Goal: Task Accomplishment & Management: Manage account settings

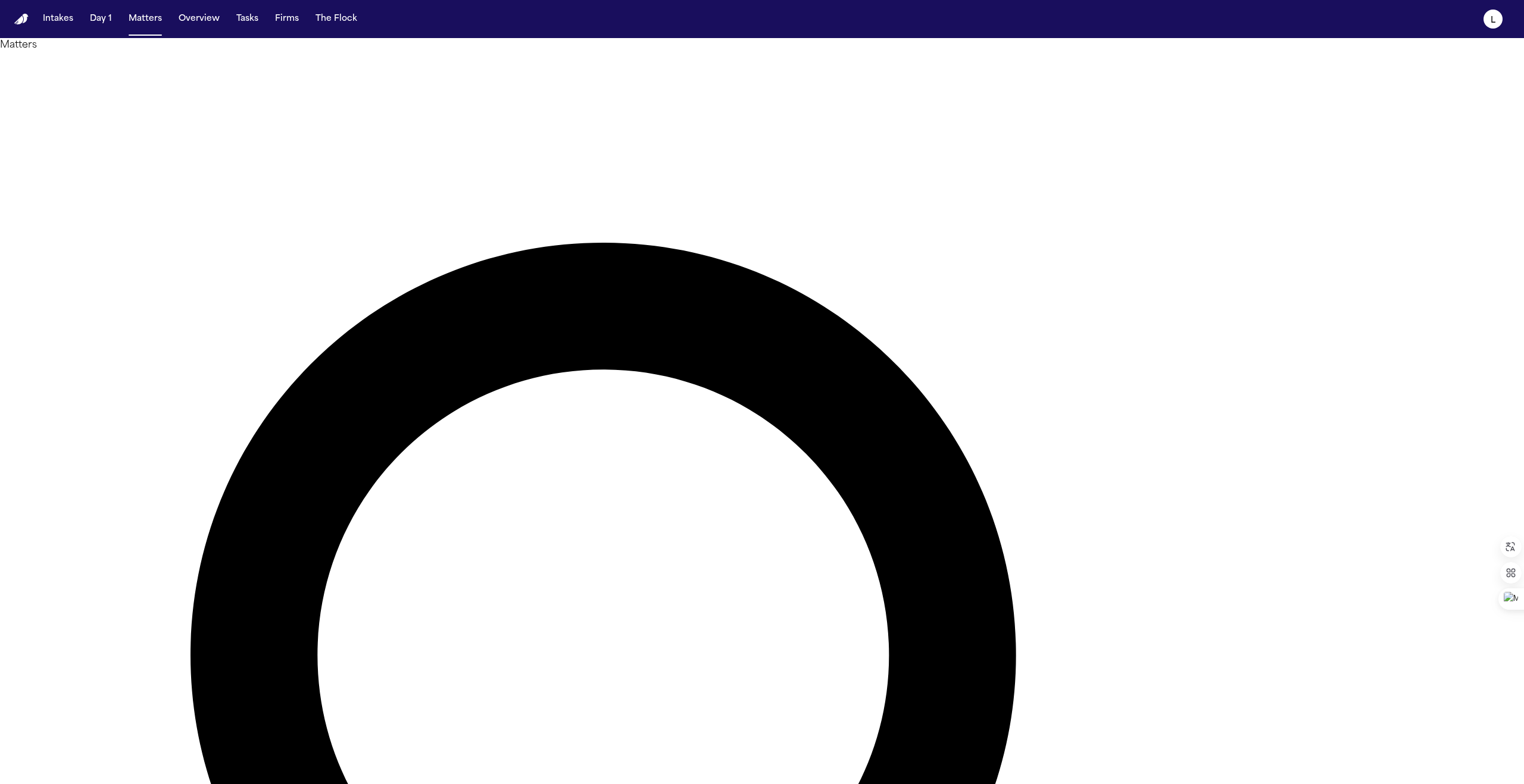
paste input "**********"
type input "**********"
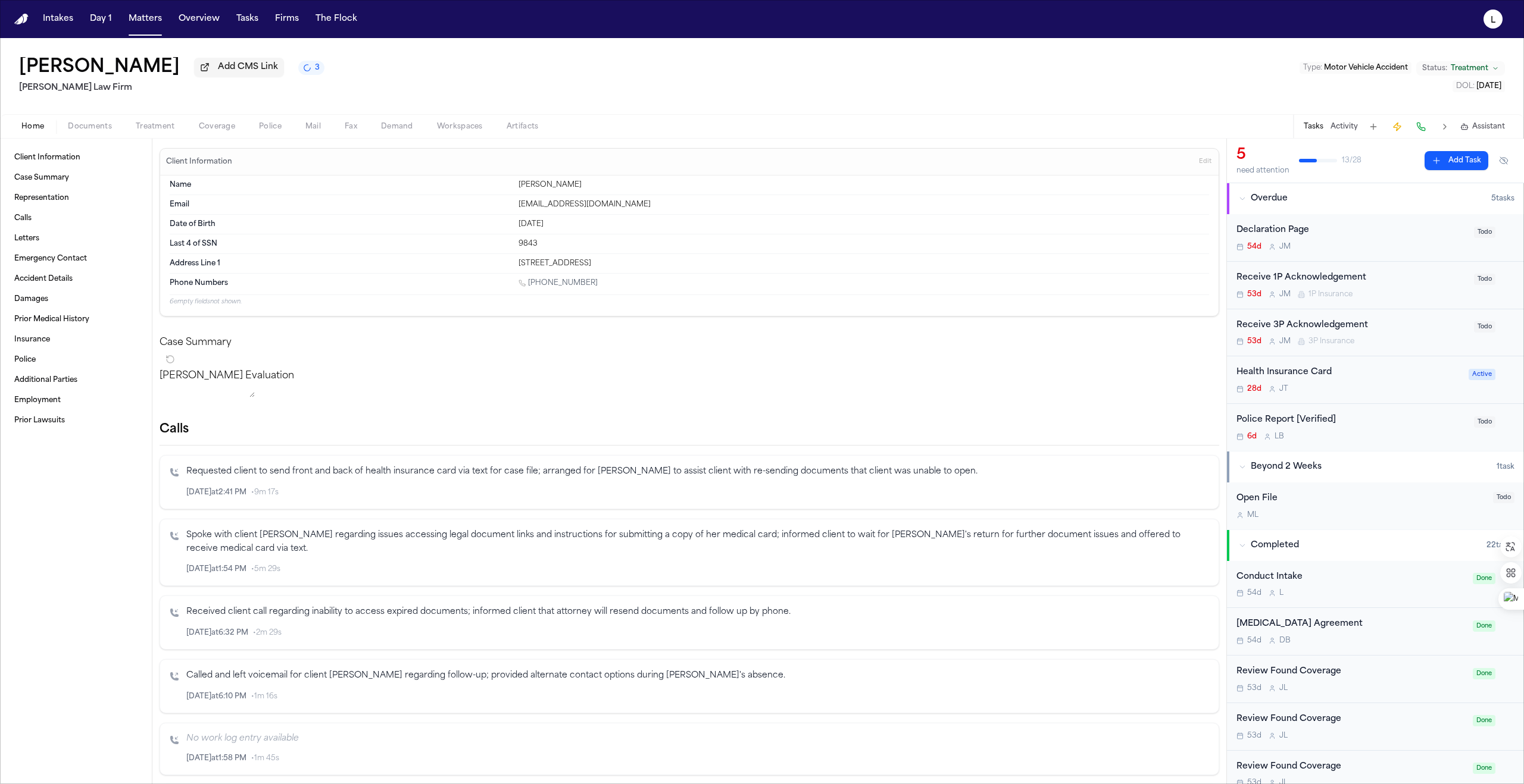
drag, startPoint x: 589, startPoint y: 286, endPoint x: 541, endPoint y: 287, distance: 48.0
click at [529, 290] on div "[PHONE_NUMBER]" at bounding box center [863, 284] width 690 height 11
click at [1341, 235] on div "Declaration Page" at bounding box center [1351, 231] width 230 height 14
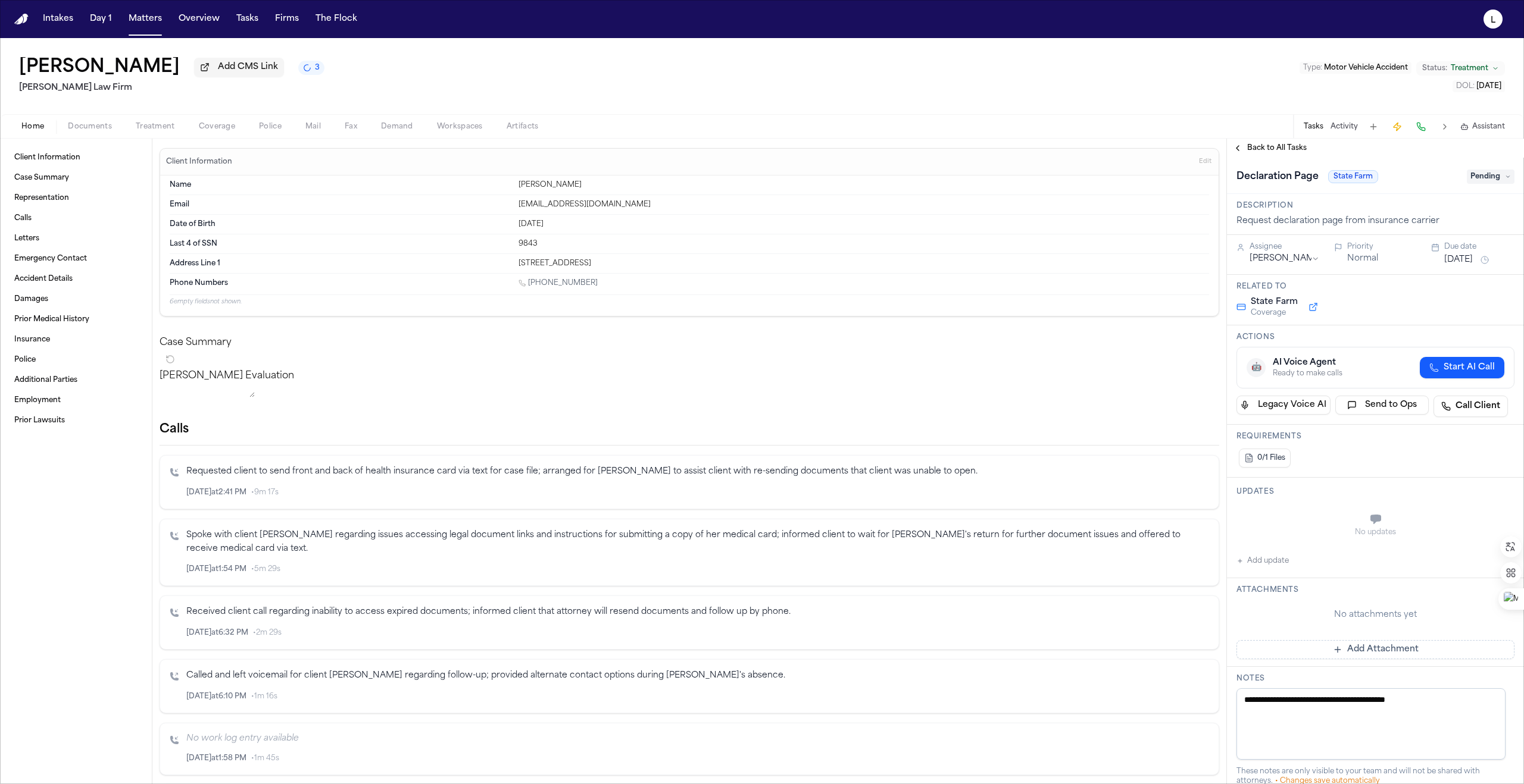
click at [1490, 181] on span "Pending" at bounding box center [1490, 177] width 48 height 15
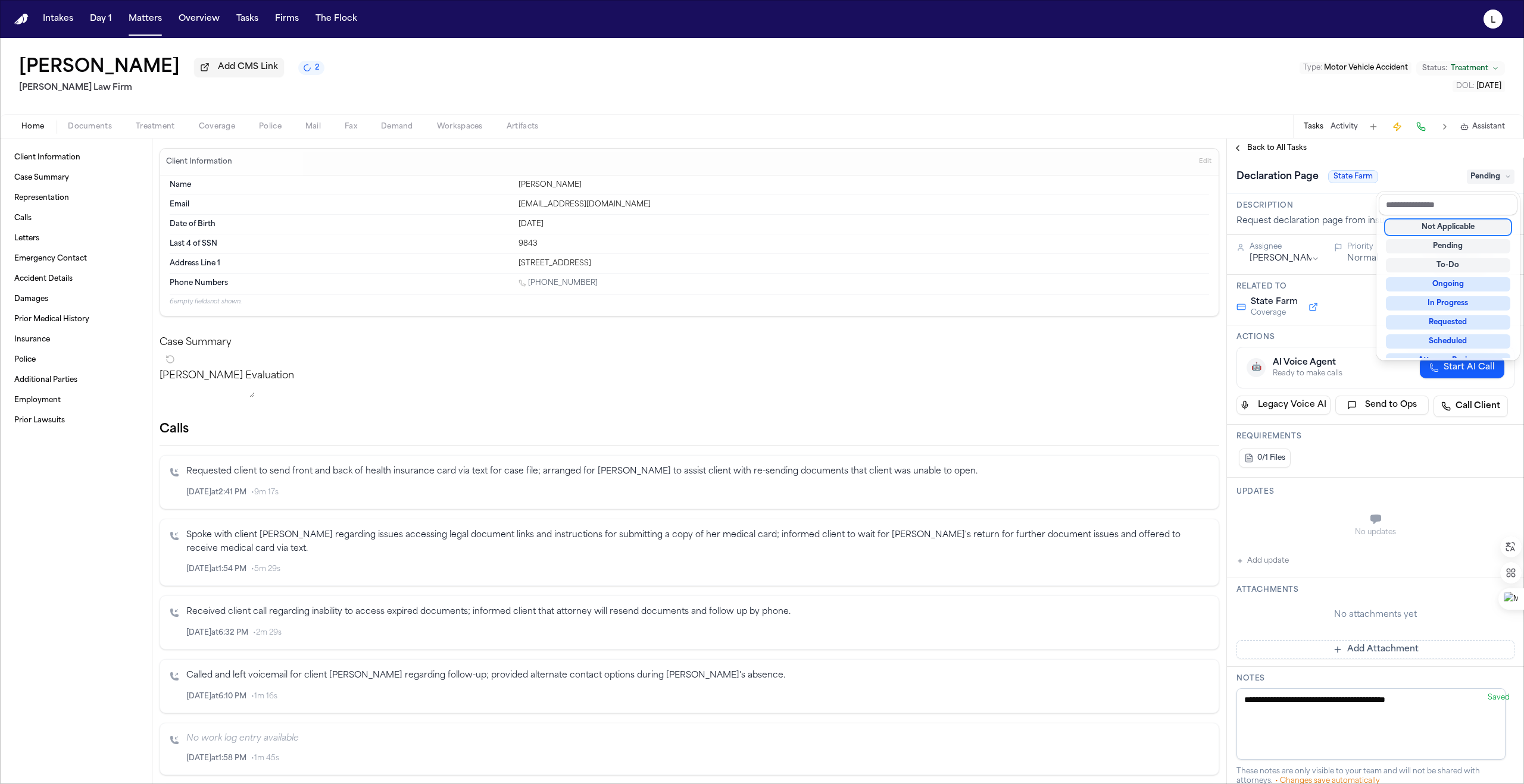
click at [1430, 224] on div "Not Applicable" at bounding box center [1448, 227] width 124 height 15
drag, startPoint x: 1438, startPoint y: 167, endPoint x: 1412, endPoint y: 160, distance: 26.9
click at [1438, 166] on div "Declaration Page State Farm Not Applicable" at bounding box center [1375, 176] width 297 height 36
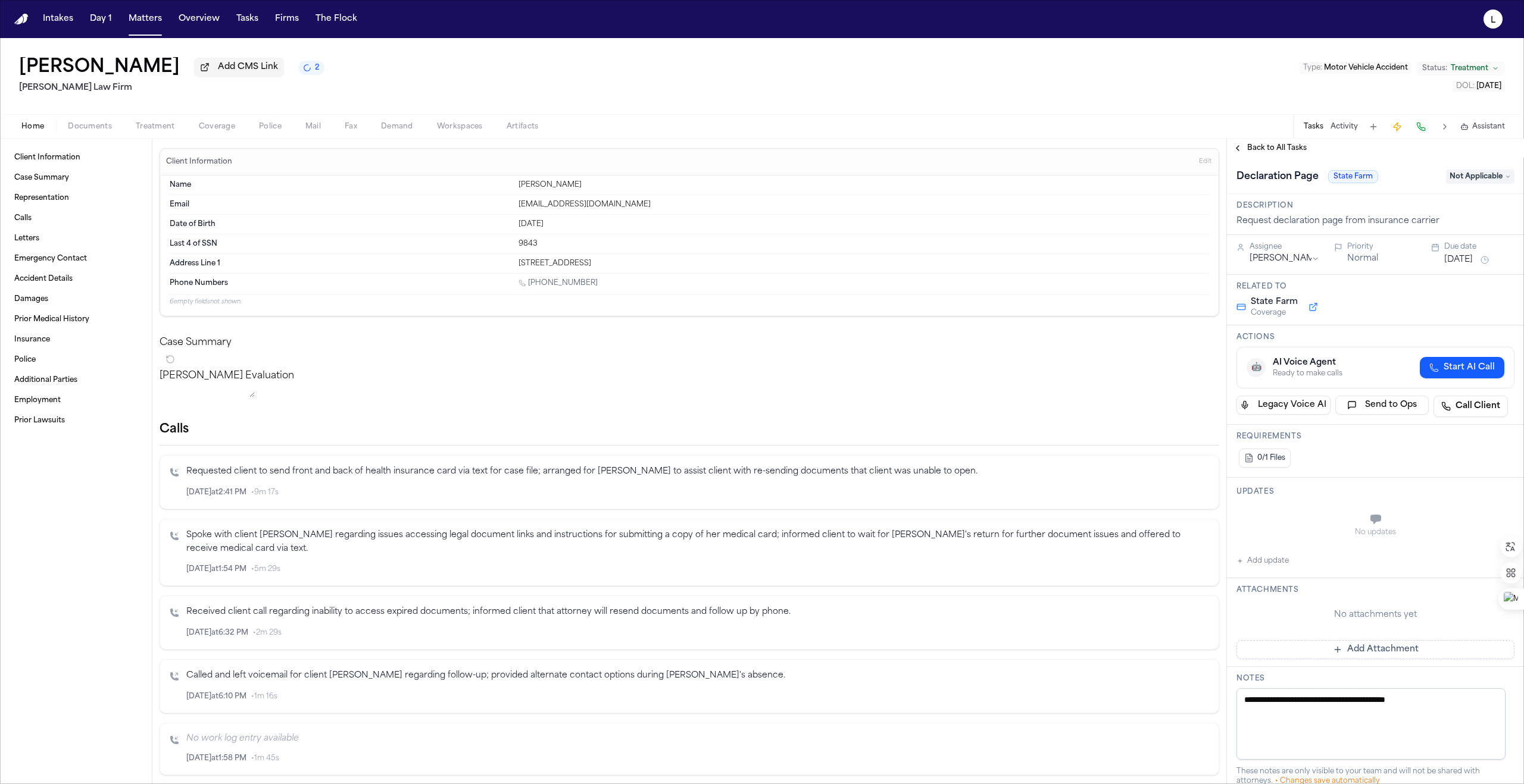
click at [1270, 567] on button "Add update" at bounding box center [1262, 561] width 53 height 15
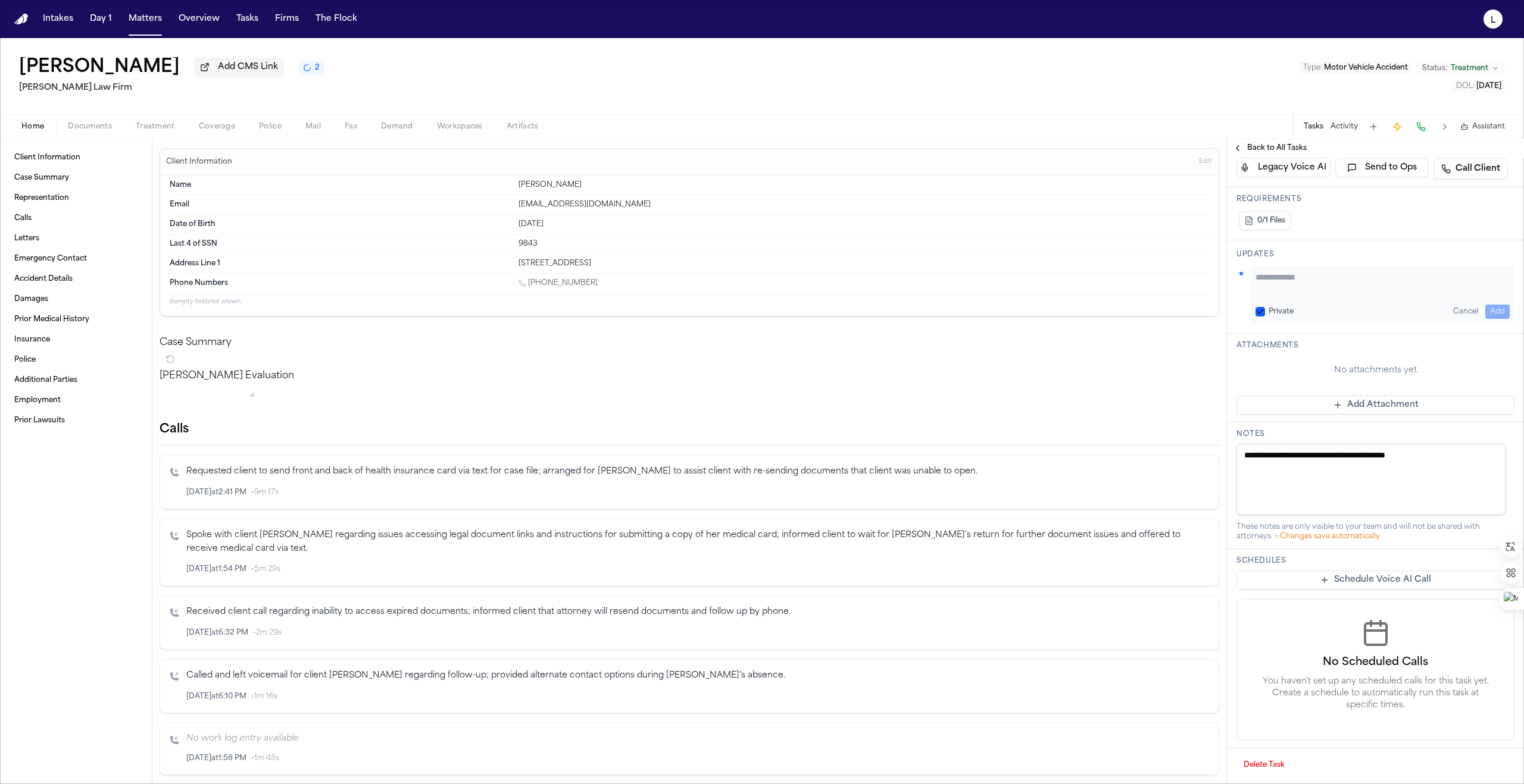
click at [1265, 280] on textarea "Add your update" at bounding box center [1382, 283] width 254 height 24
type textarea "**********"
click at [1487, 308] on button "Add" at bounding box center [1497, 311] width 24 height 15
click at [1256, 148] on span "Back to All Tasks" at bounding box center [1277, 148] width 60 height 10
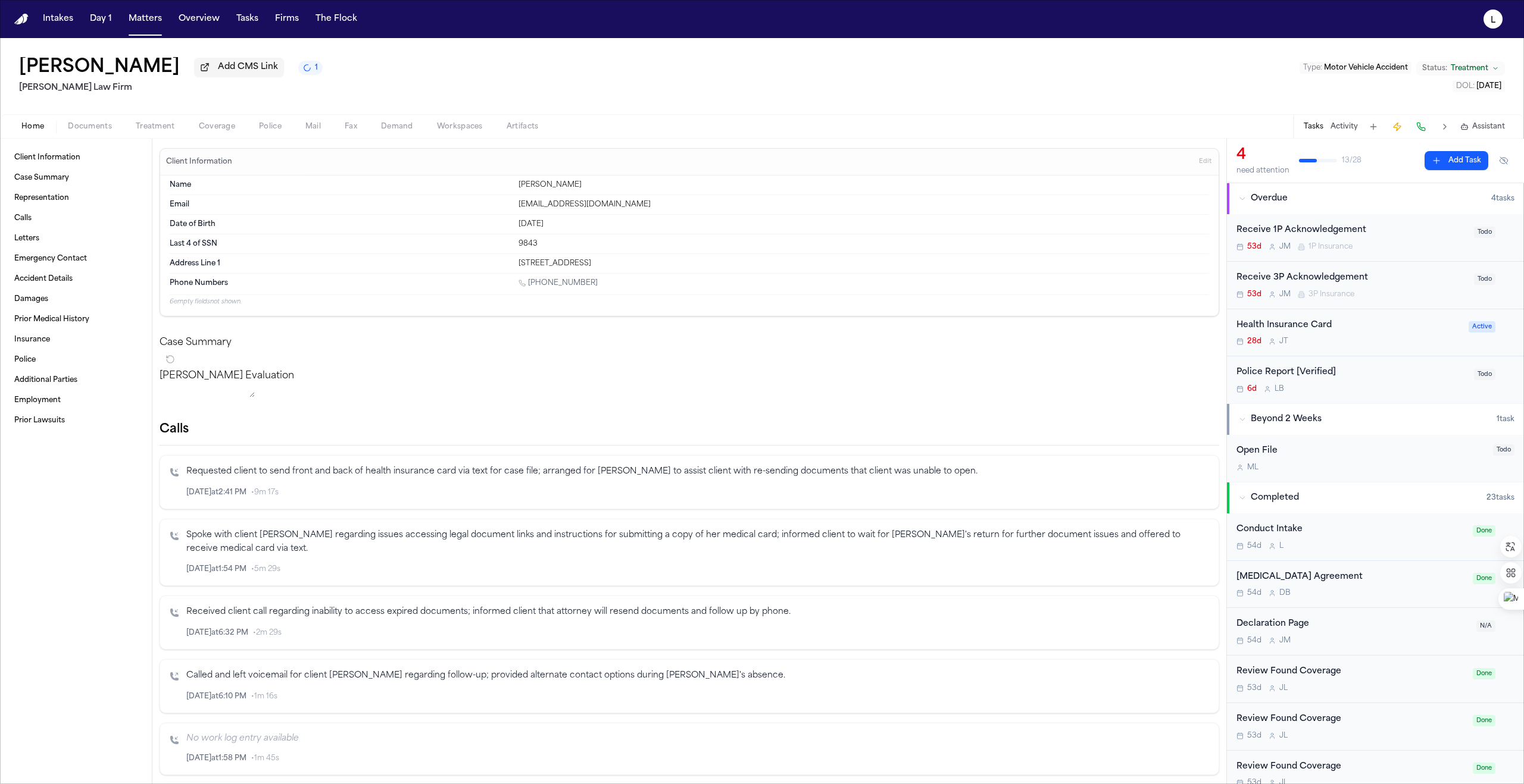
click at [1378, 339] on div "28d [PERSON_NAME]" at bounding box center [1348, 341] width 225 height 10
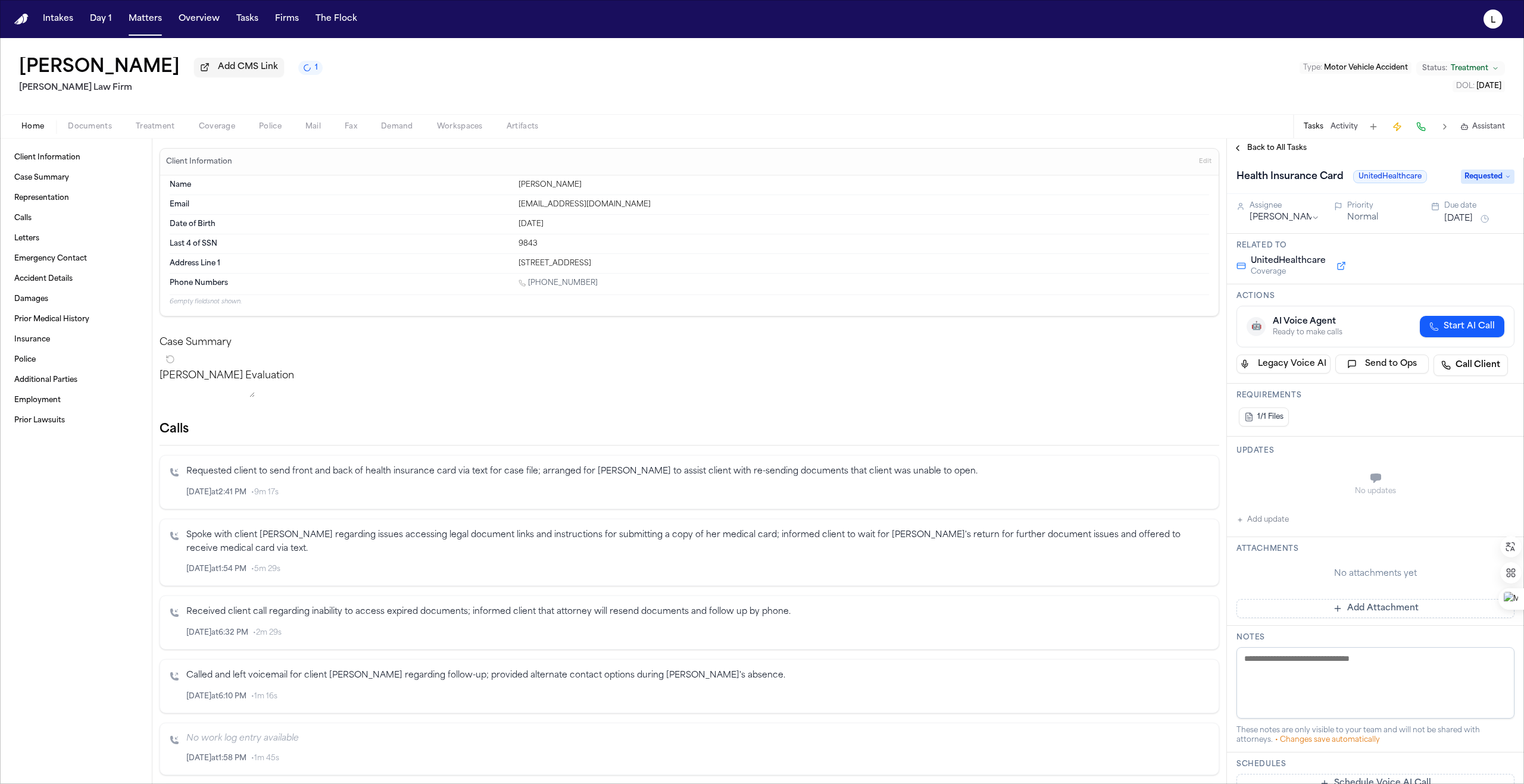
click at [1486, 176] on span "Requested" at bounding box center [1487, 177] width 53 height 15
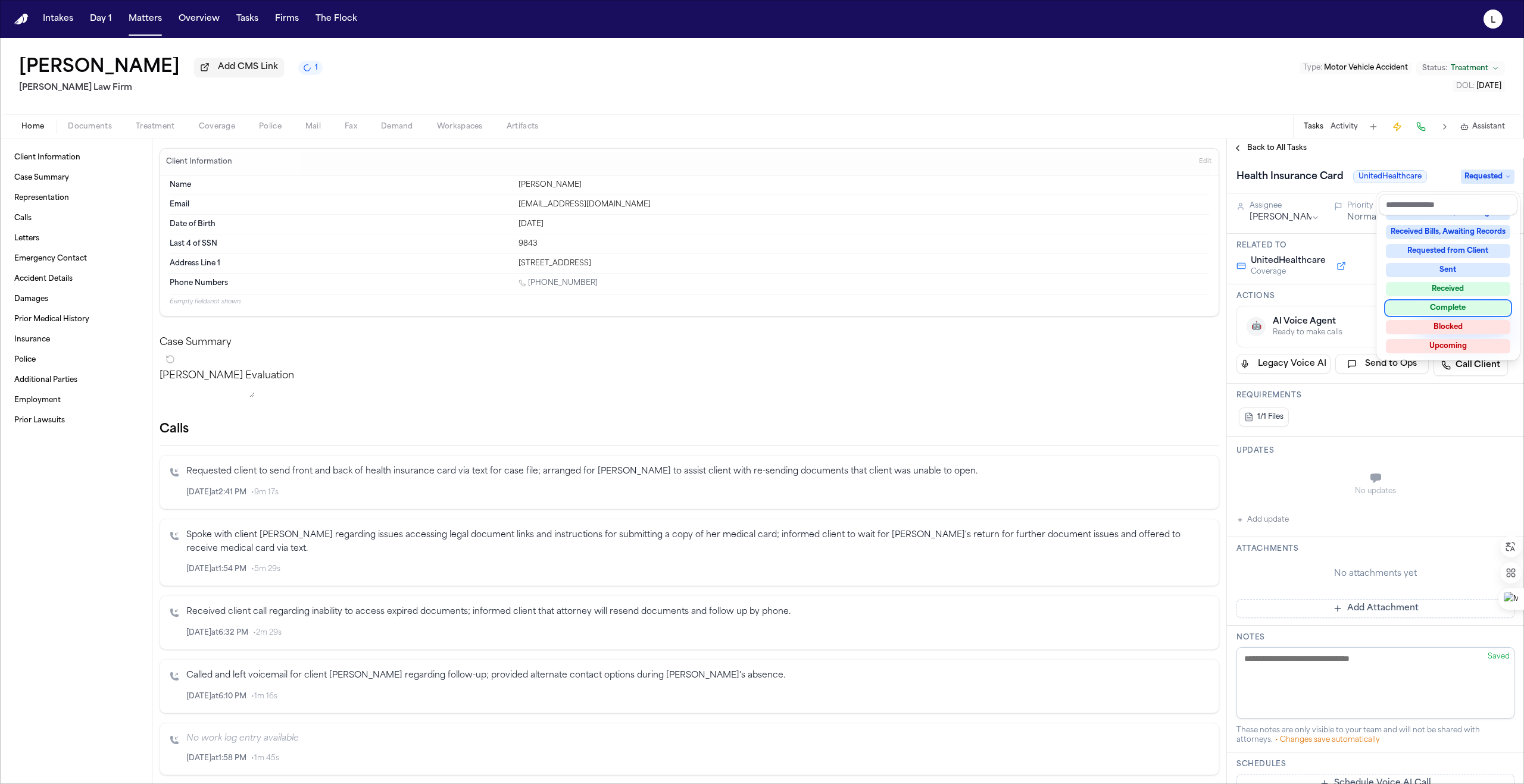
click at [1449, 301] on div "Complete" at bounding box center [1448, 308] width 124 height 15
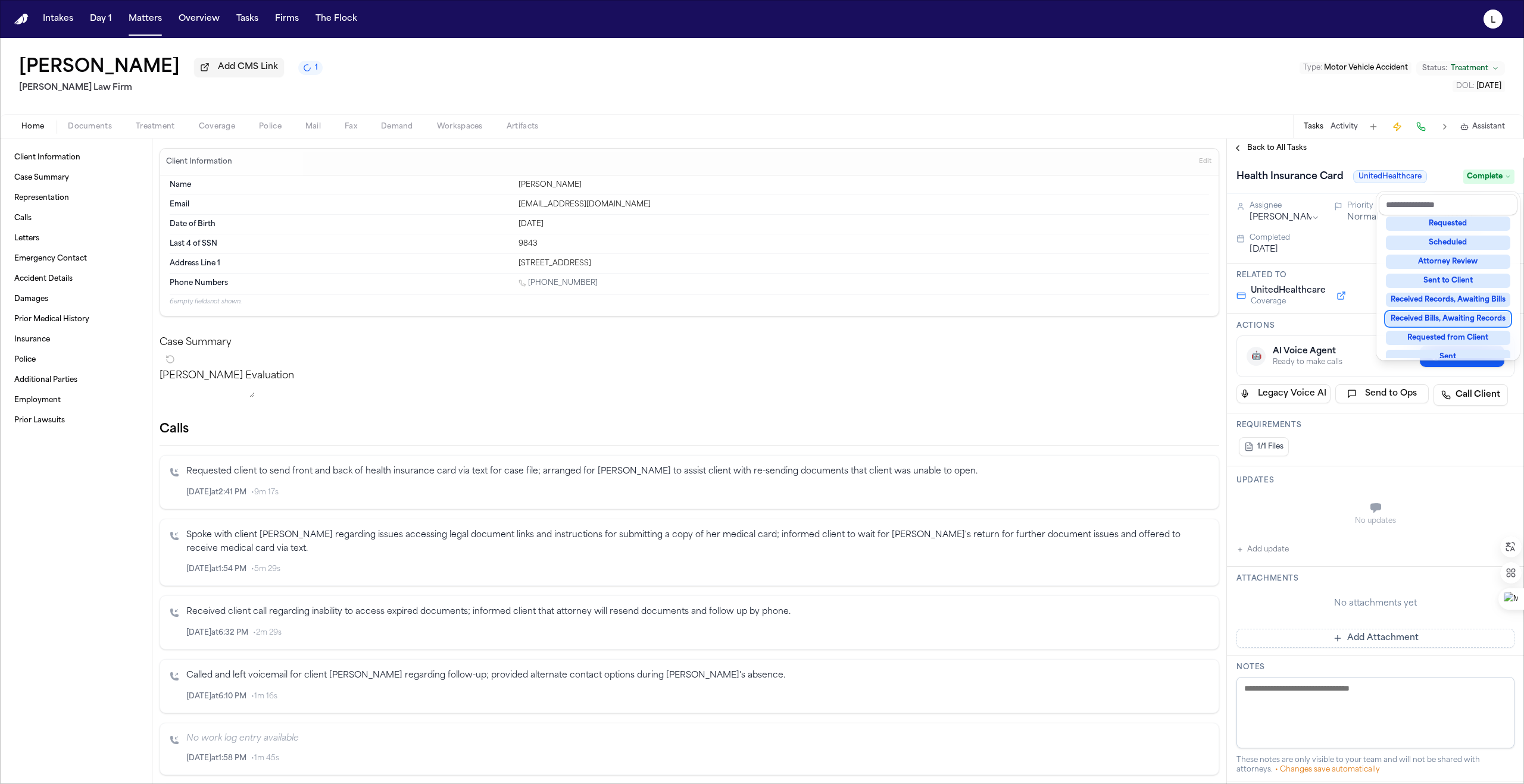
click at [1329, 640] on div "Health Insurance Card UnitedHealthcare Complete Assignee [PERSON_NAME] Priority…" at bounding box center [1375, 588] width 297 height 860
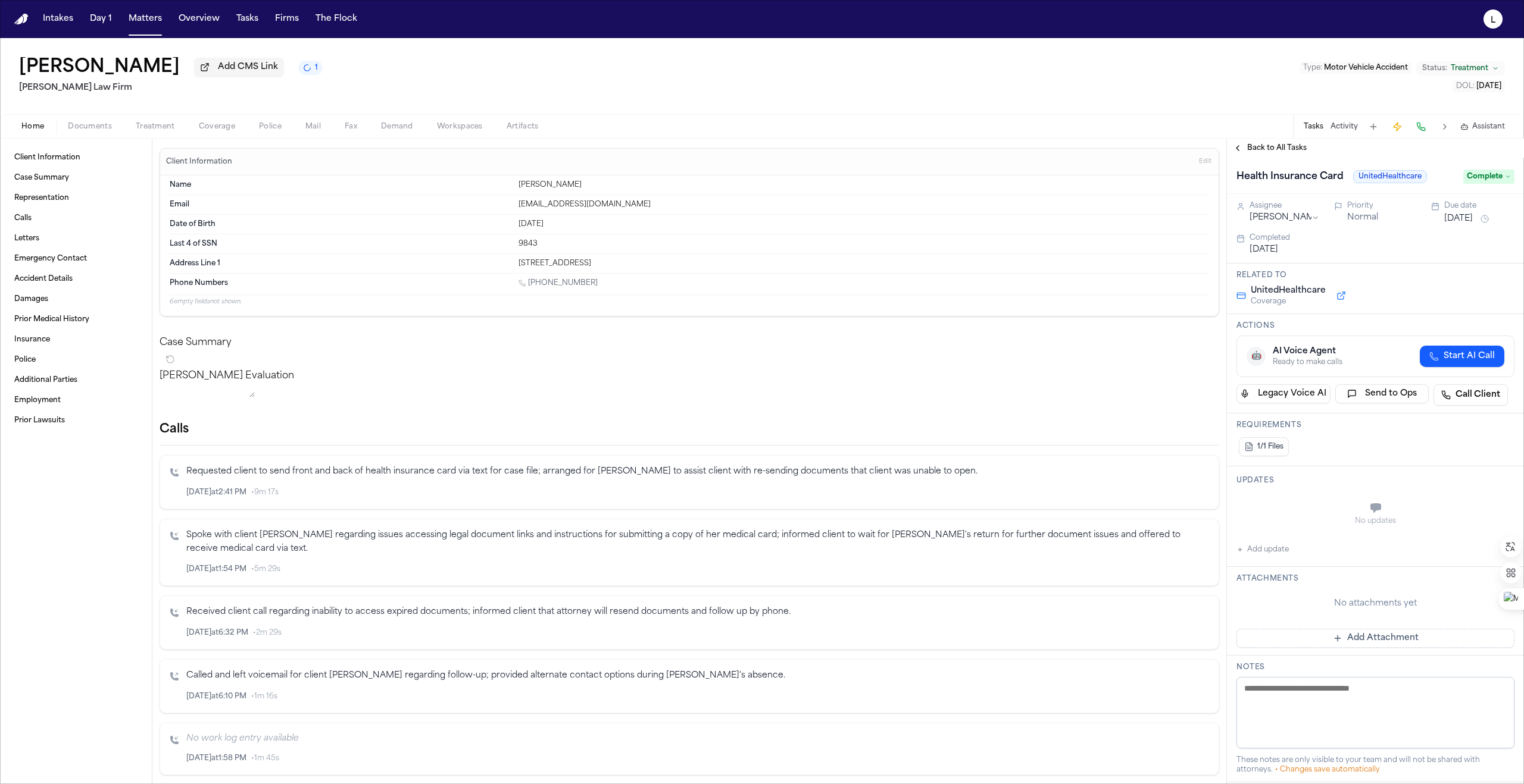
click at [1333, 641] on button "Add Attachment" at bounding box center [1375, 638] width 278 height 19
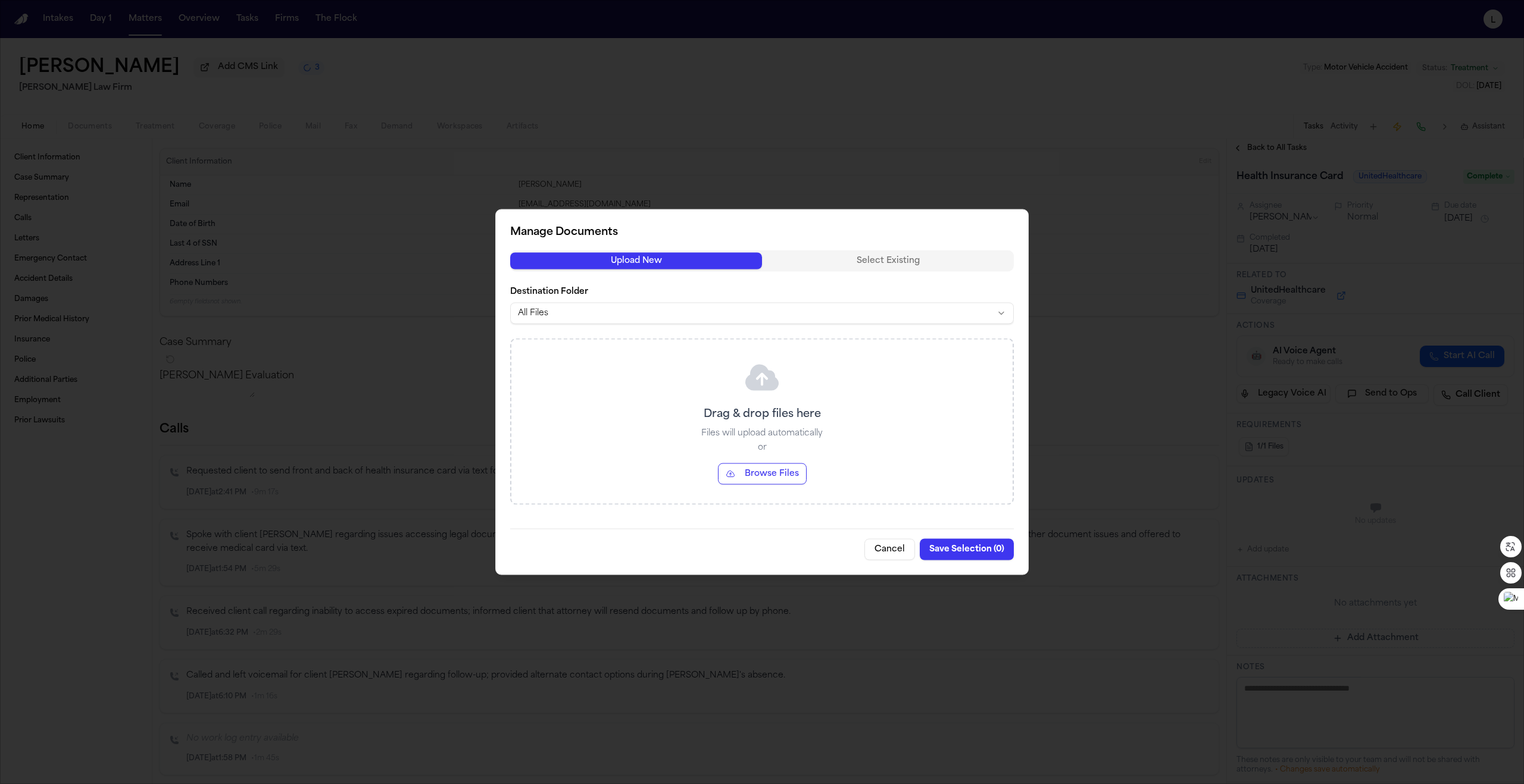
click at [753, 480] on button "Browse Files" at bounding box center [762, 474] width 89 height 22
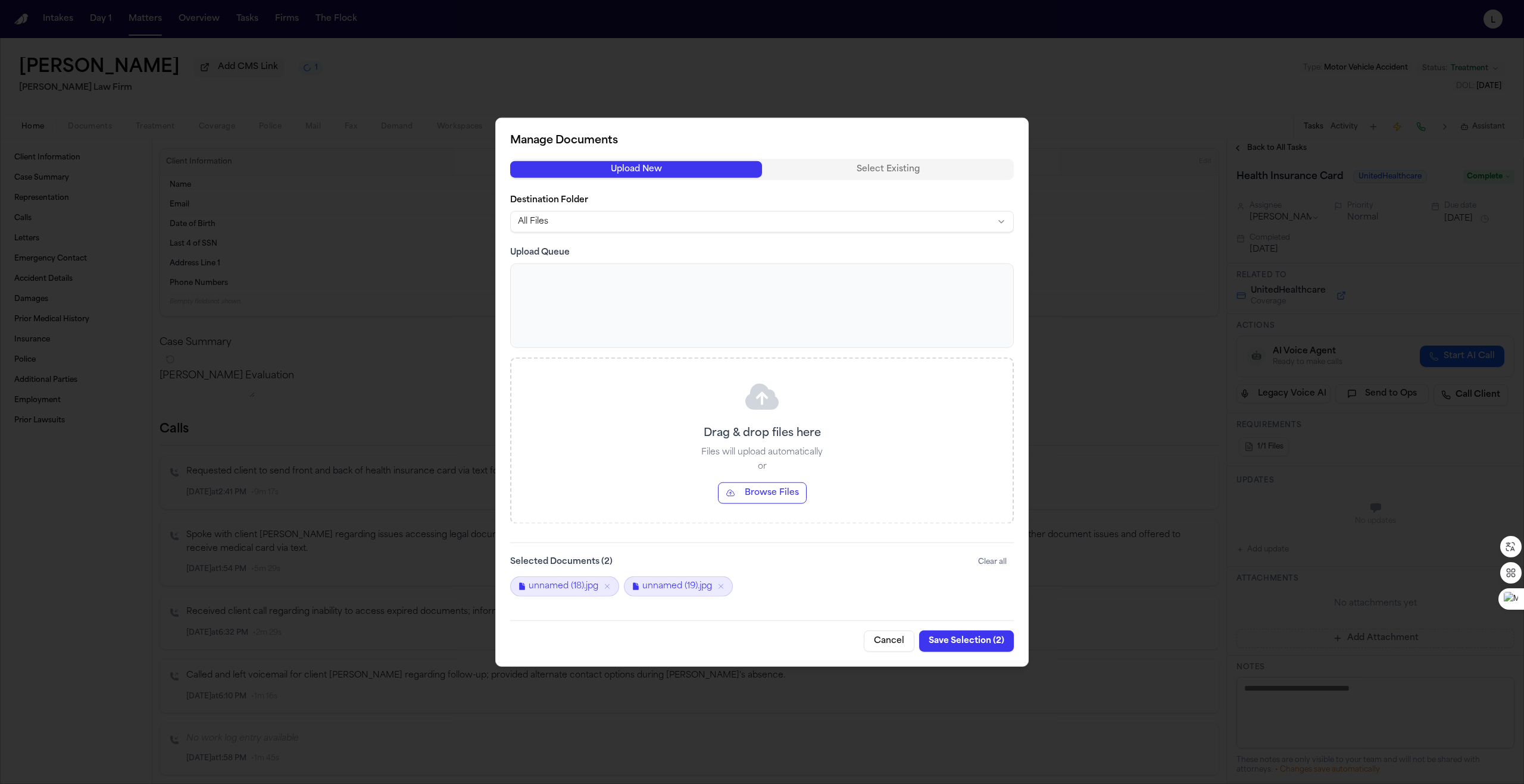
click at [953, 645] on button "Save Selection ( 2 )" at bounding box center [966, 641] width 94 height 22
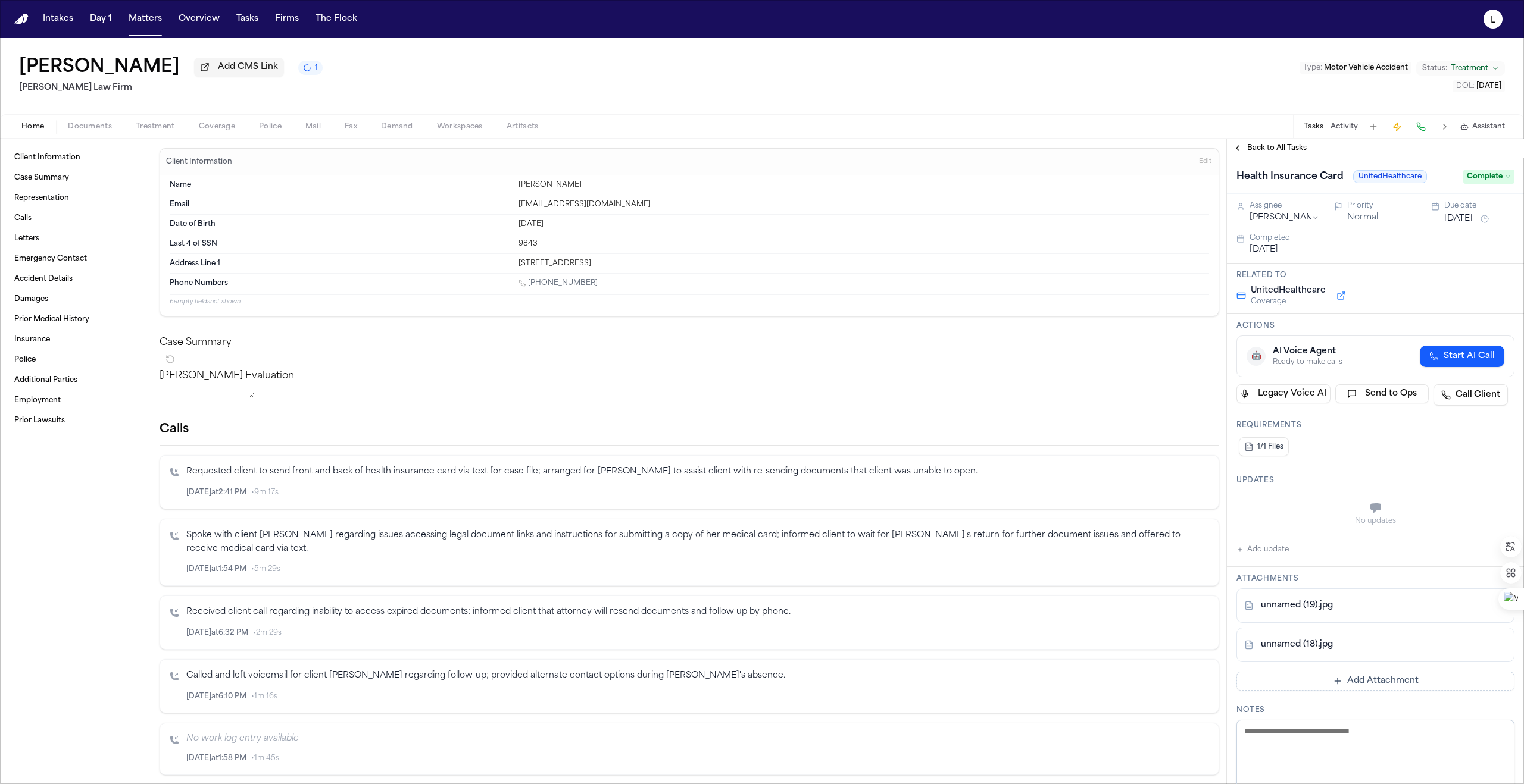
click at [1236, 151] on button "Back to All Tasks" at bounding box center [1269, 148] width 86 height 10
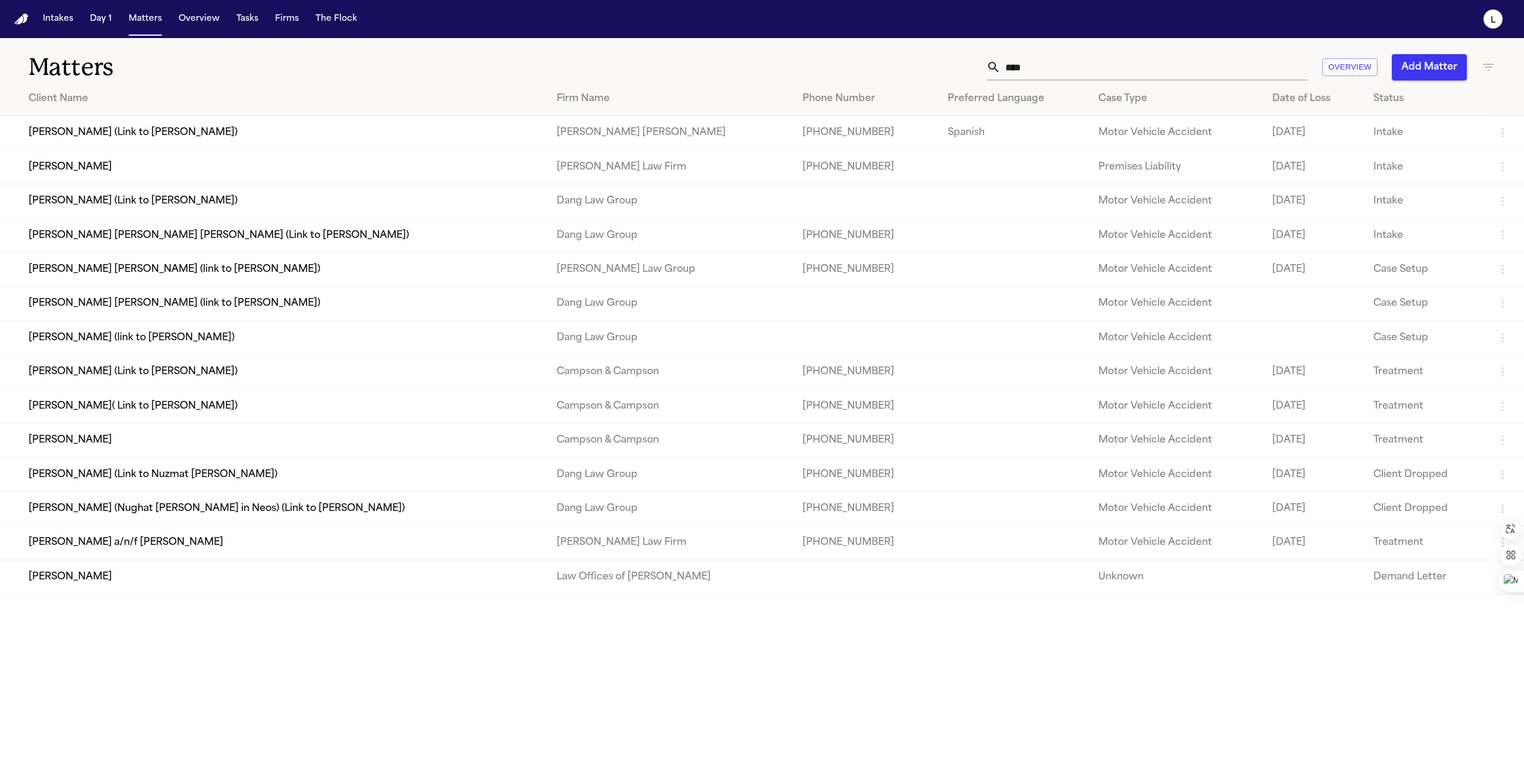
click at [754, 62] on input "****" at bounding box center [1154, 67] width 307 height 26
drag, startPoint x: 1053, startPoint y: 64, endPoint x: 952, endPoint y: 57, distance: 101.2
click at [754, 57] on div "**** Overview Add Matter" at bounding box center [984, 67] width 1023 height 26
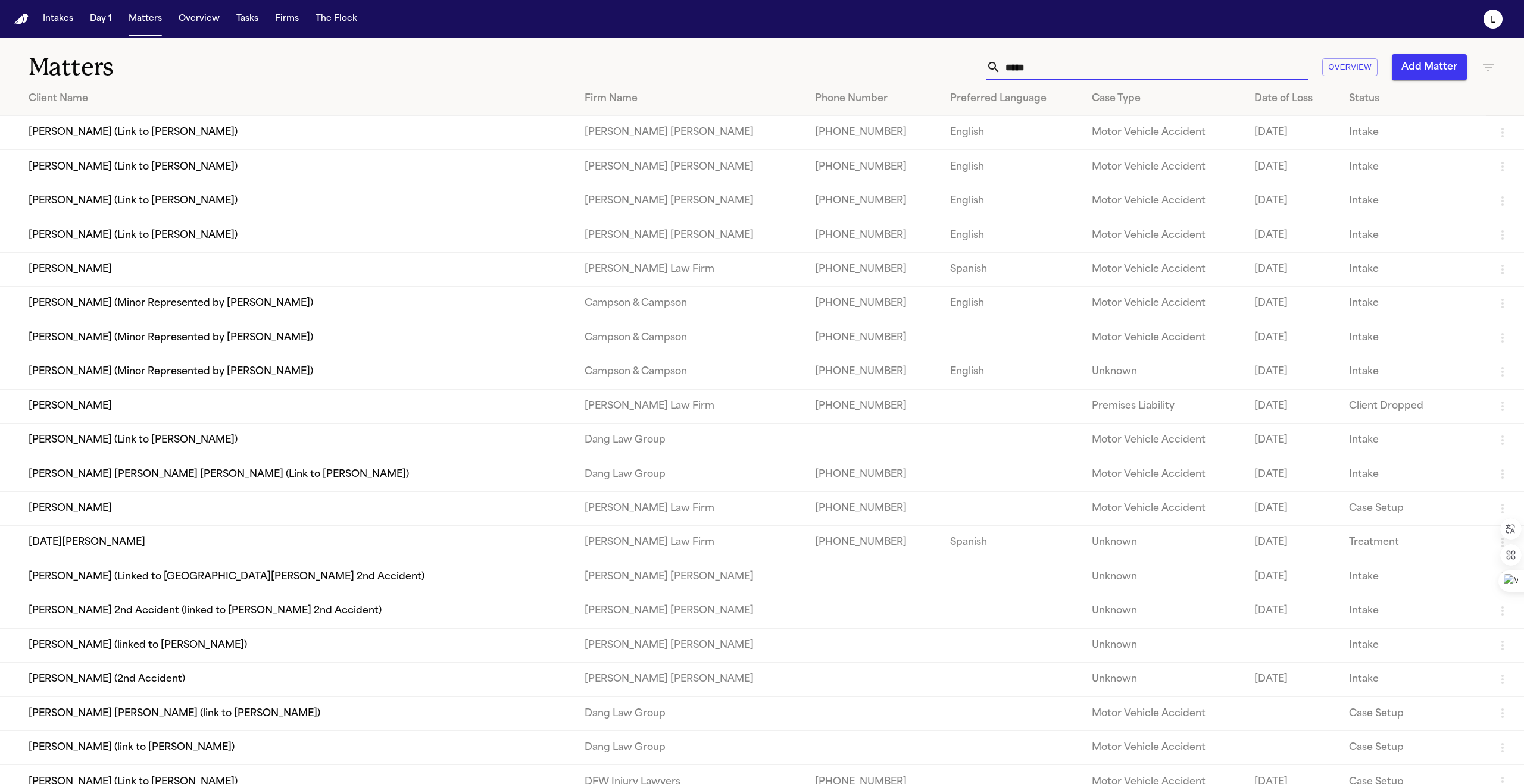
click at [754, 67] on input "*****" at bounding box center [1154, 67] width 307 height 26
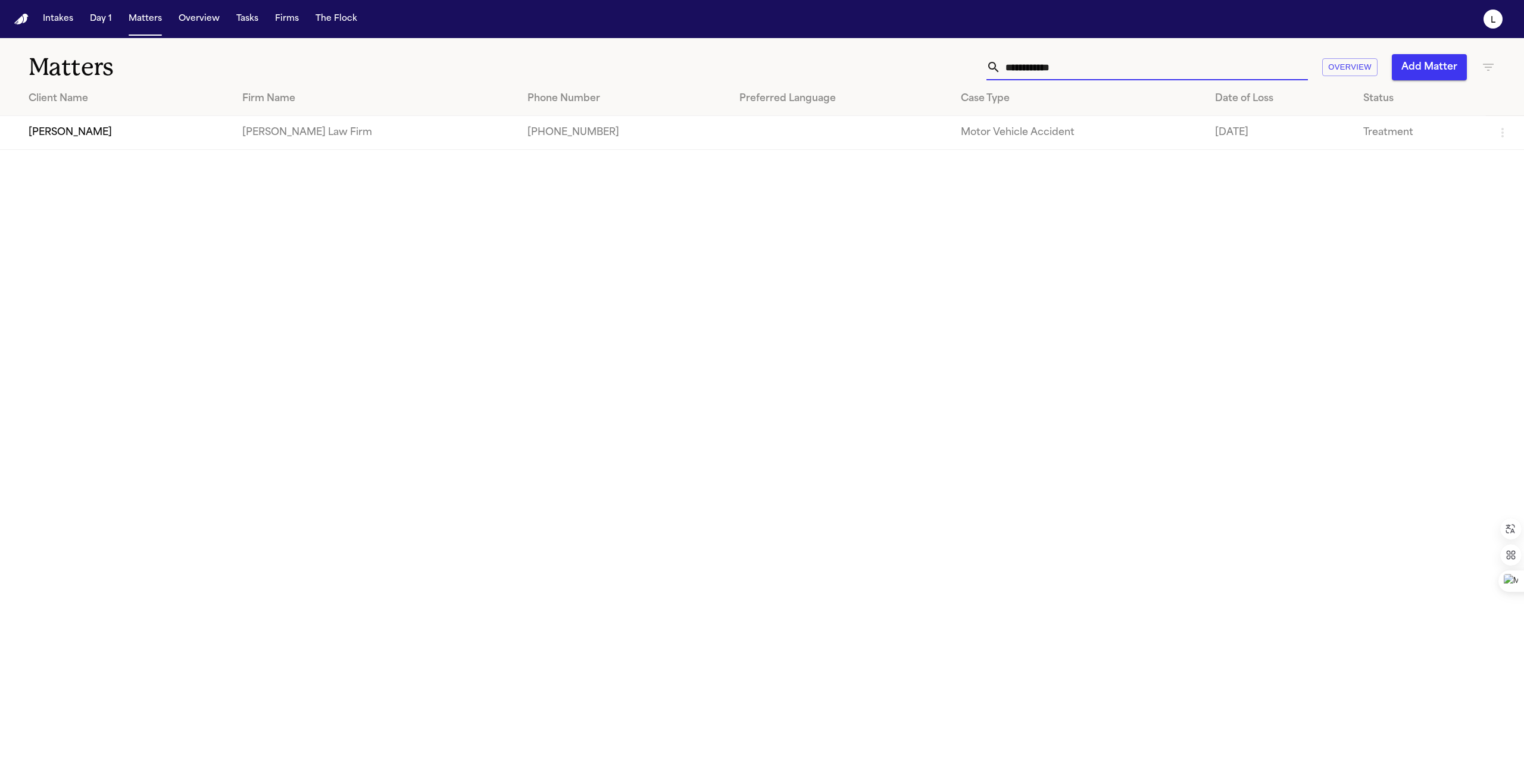
type input "**********"
click at [79, 129] on td "[PERSON_NAME]" at bounding box center [116, 133] width 233 height 34
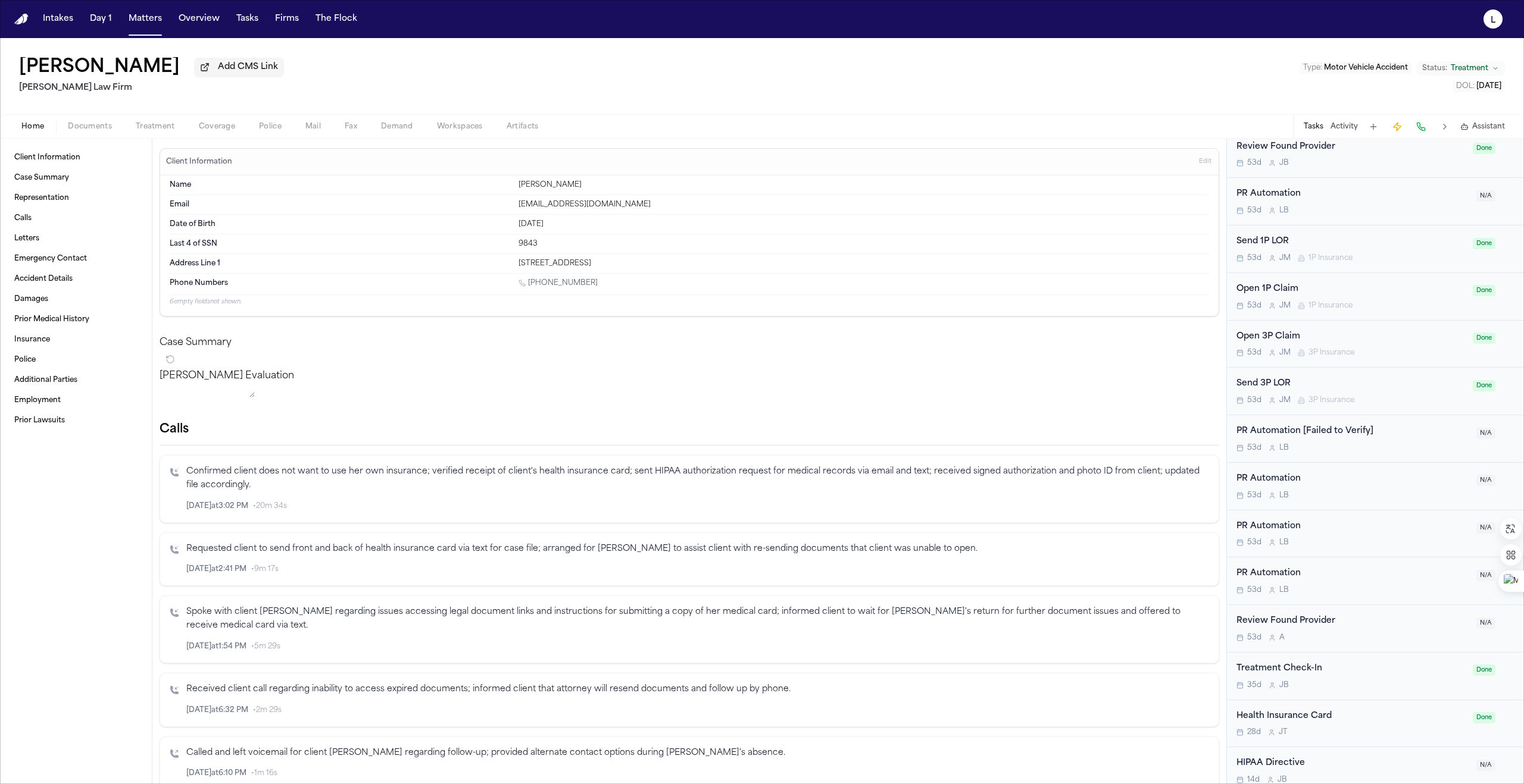
scroll to position [918, 0]
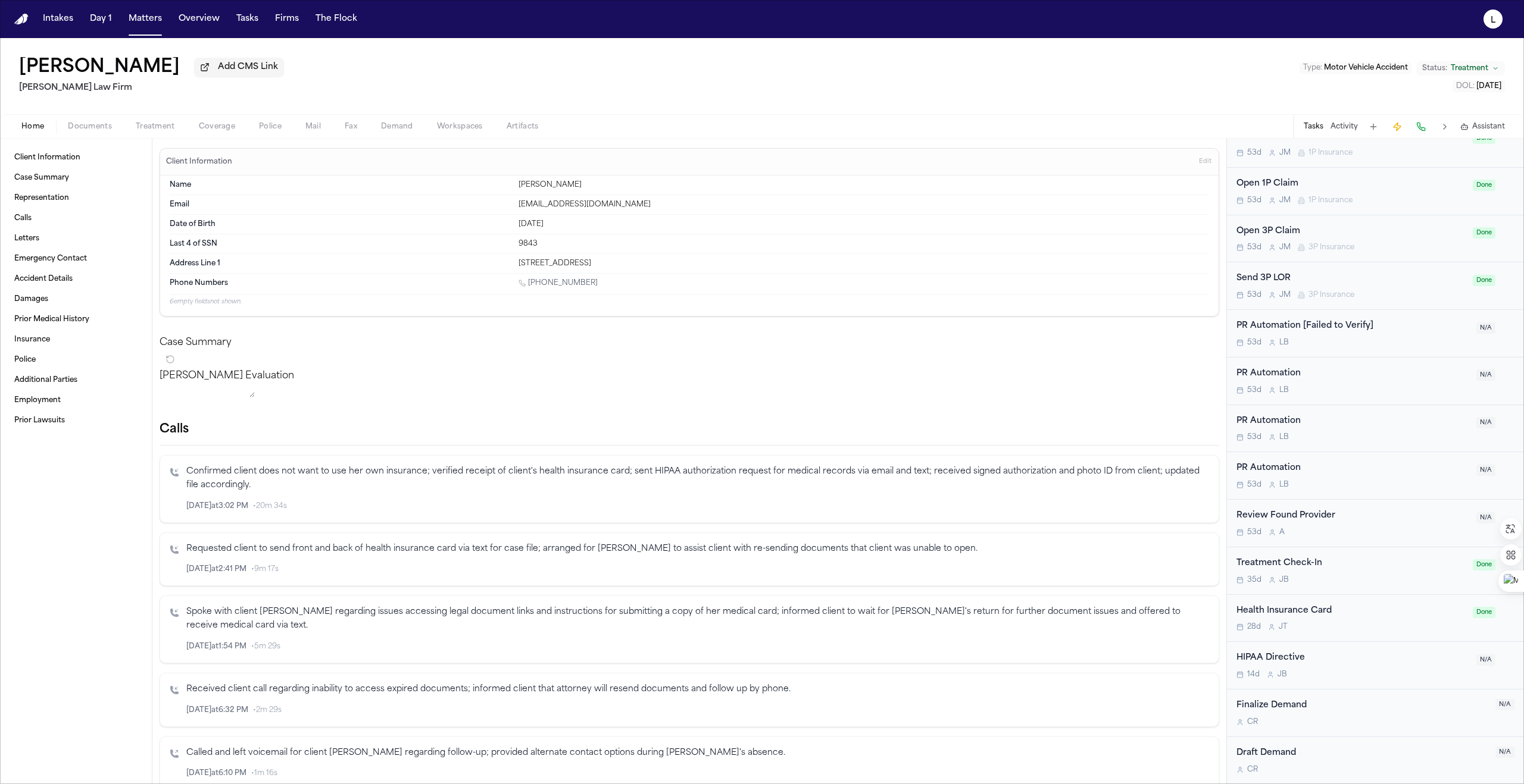
click at [754, 667] on div "HIPAA Directive 14d J B" at bounding box center [1352, 665] width 233 height 28
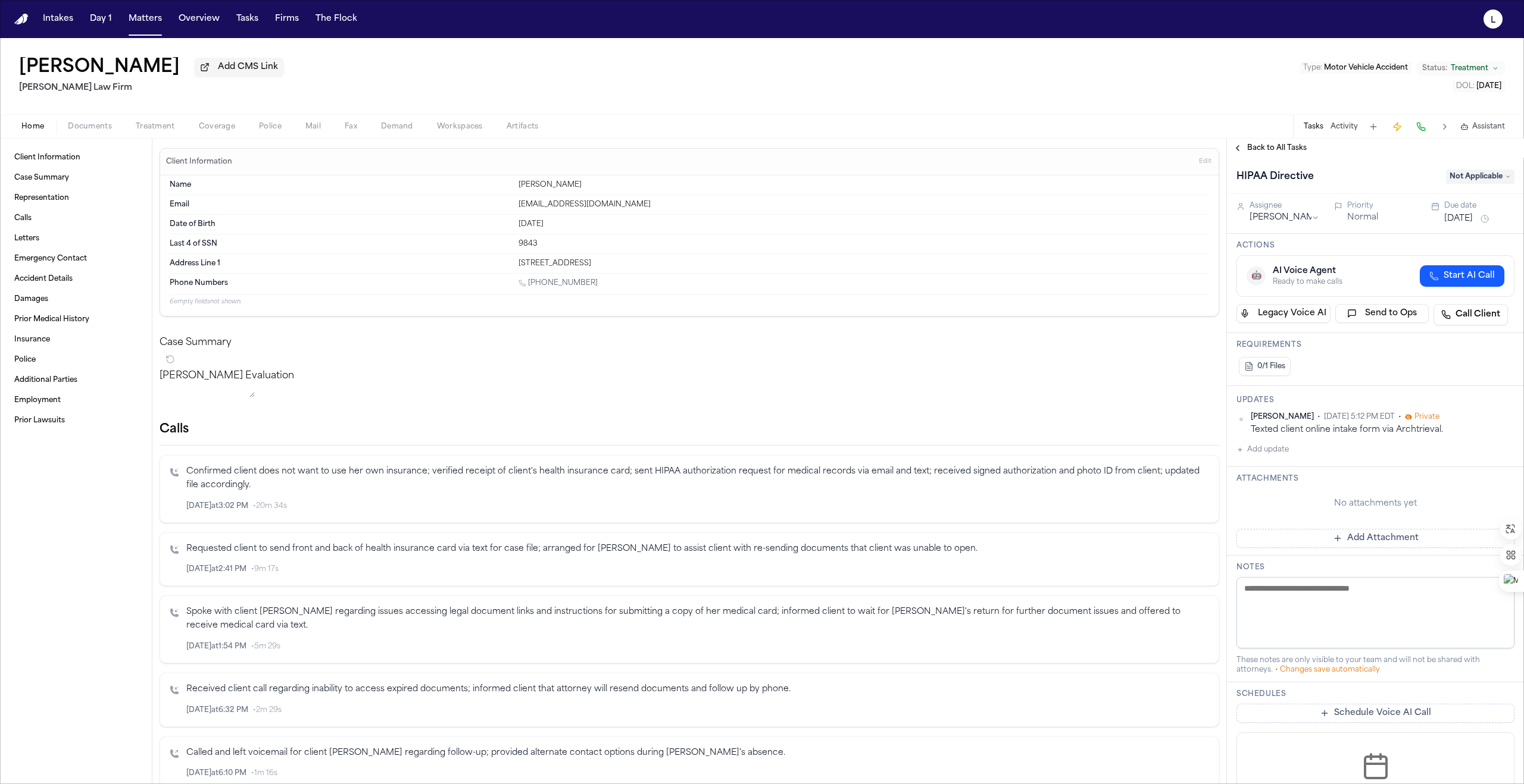
click at [754, 181] on span "Not Applicable" at bounding box center [1480, 177] width 68 height 15
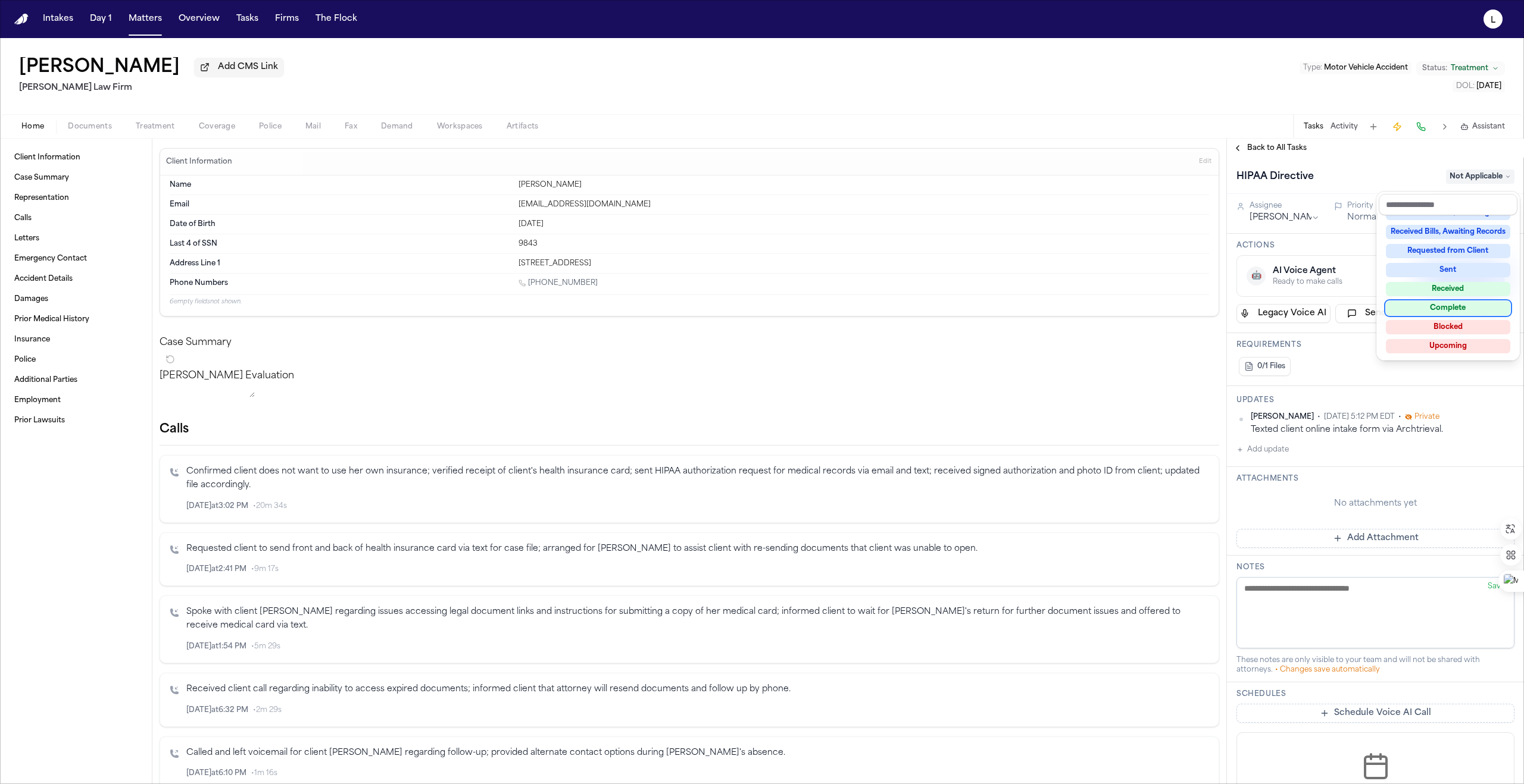
click at [754, 311] on div "Complete" at bounding box center [1448, 308] width 124 height 15
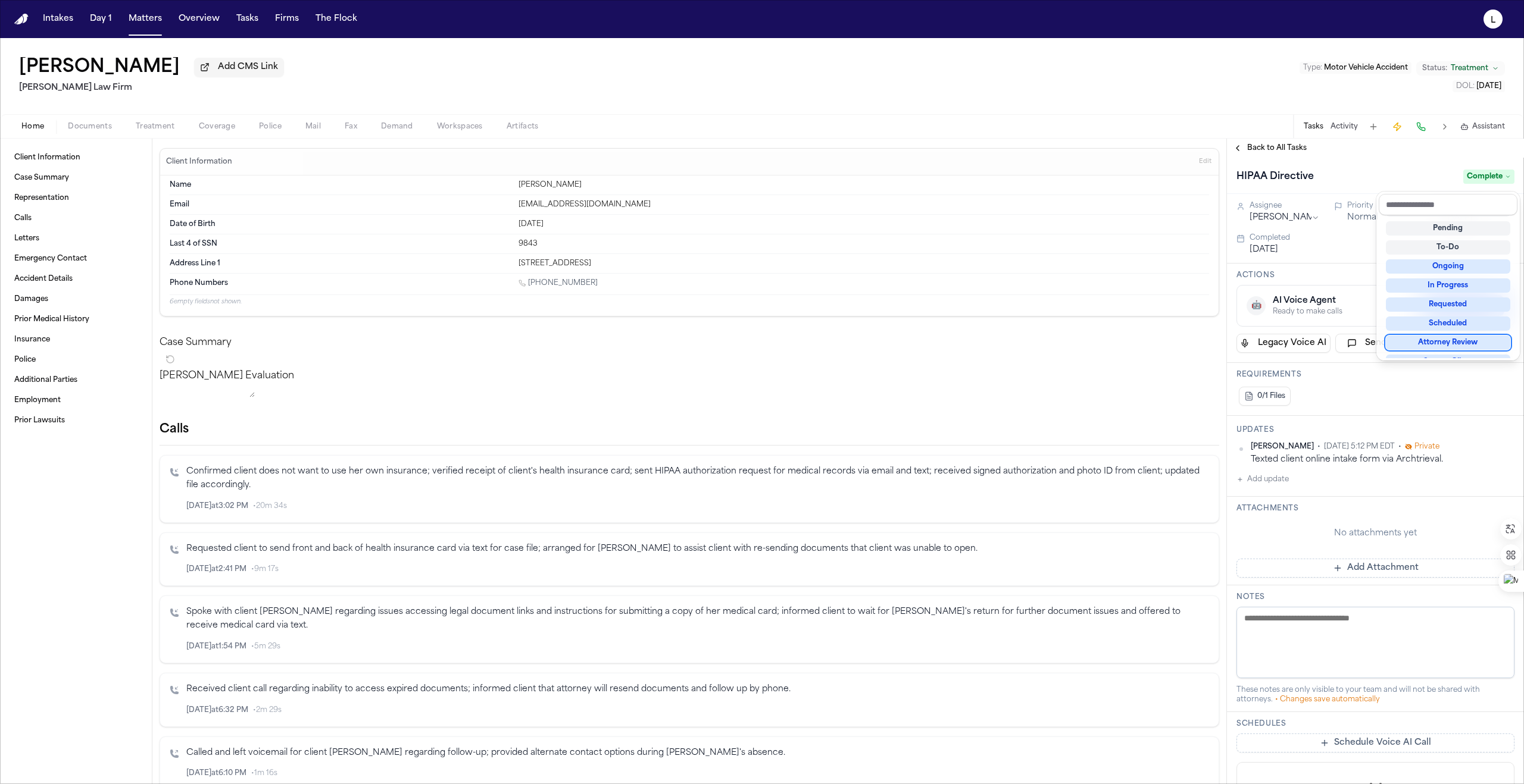
click at [754, 482] on div "HIPAA Directive Complete Assignee Jessica Barrett Priority Normal Due date Aug …" at bounding box center [1375, 553] width 297 height 790
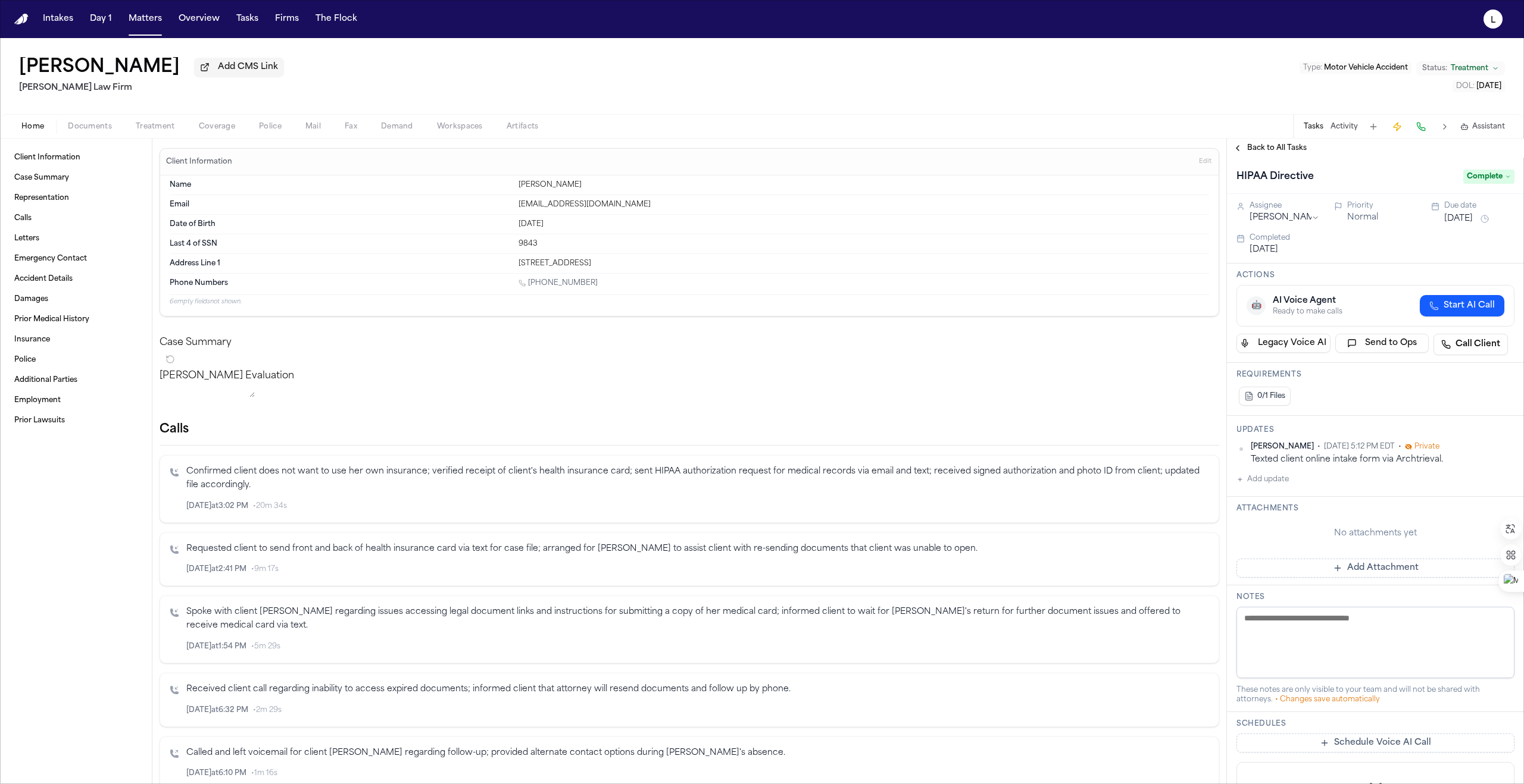
click at [754, 482] on icon "button" at bounding box center [1239, 479] width 7 height 7
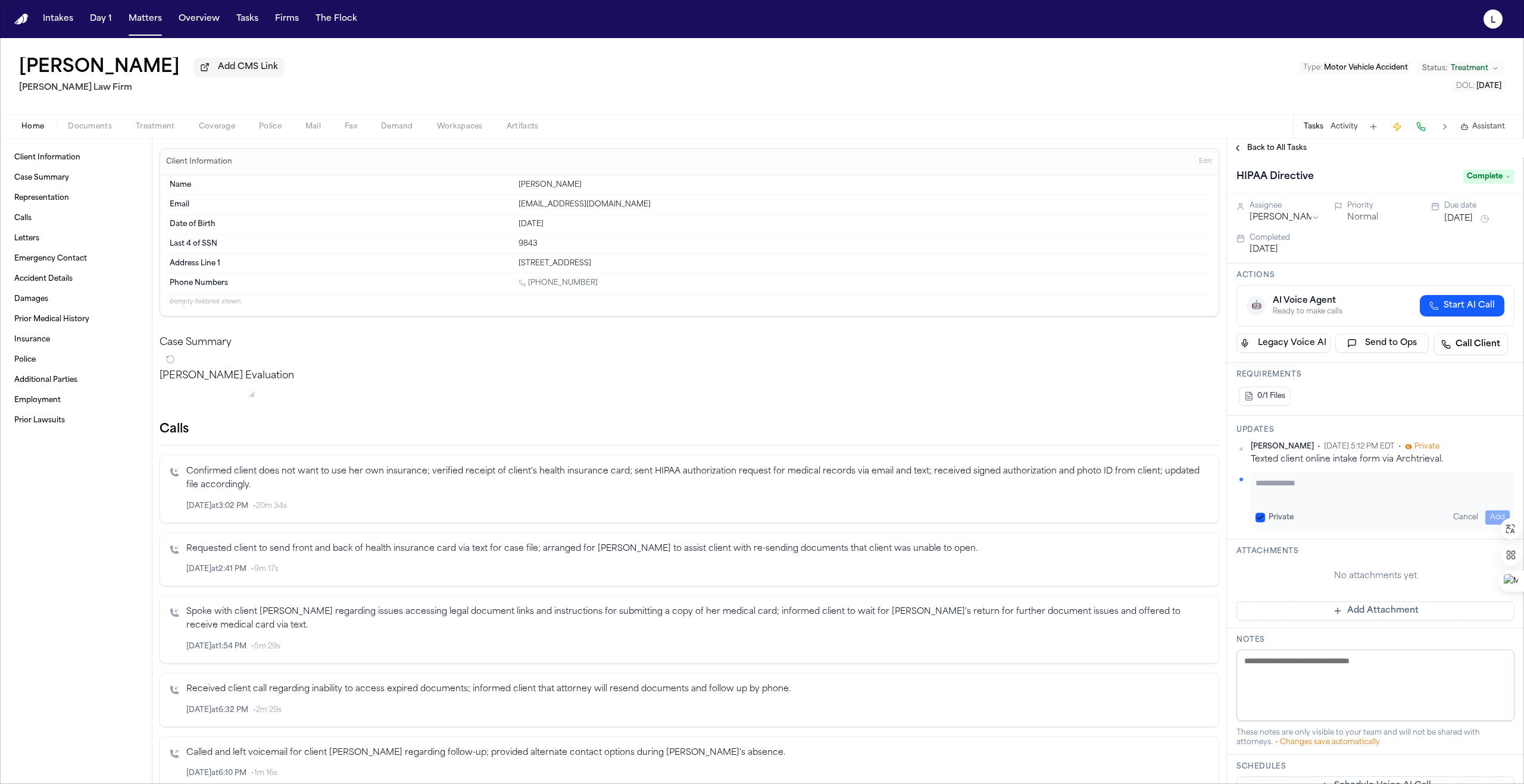
click at [754, 496] on textarea "Add your update" at bounding box center [1382, 489] width 254 height 24
type textarea "**********"
click at [754, 527] on div "**********" at bounding box center [1383, 503] width 264 height 62
click at [754, 520] on button "Add" at bounding box center [1497, 518] width 24 height 15
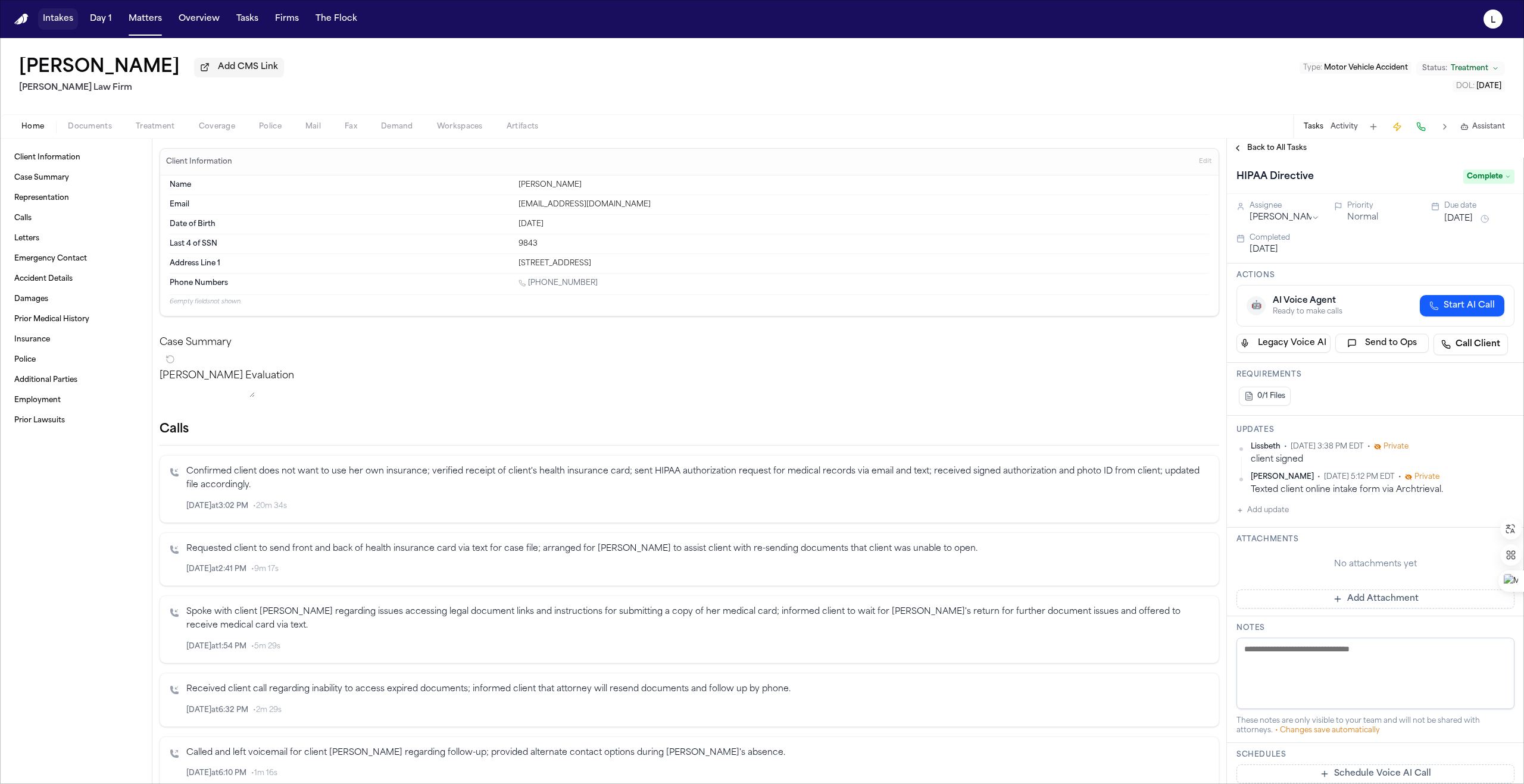
click at [64, 23] on button "Intakes" at bounding box center [58, 19] width 40 height 22
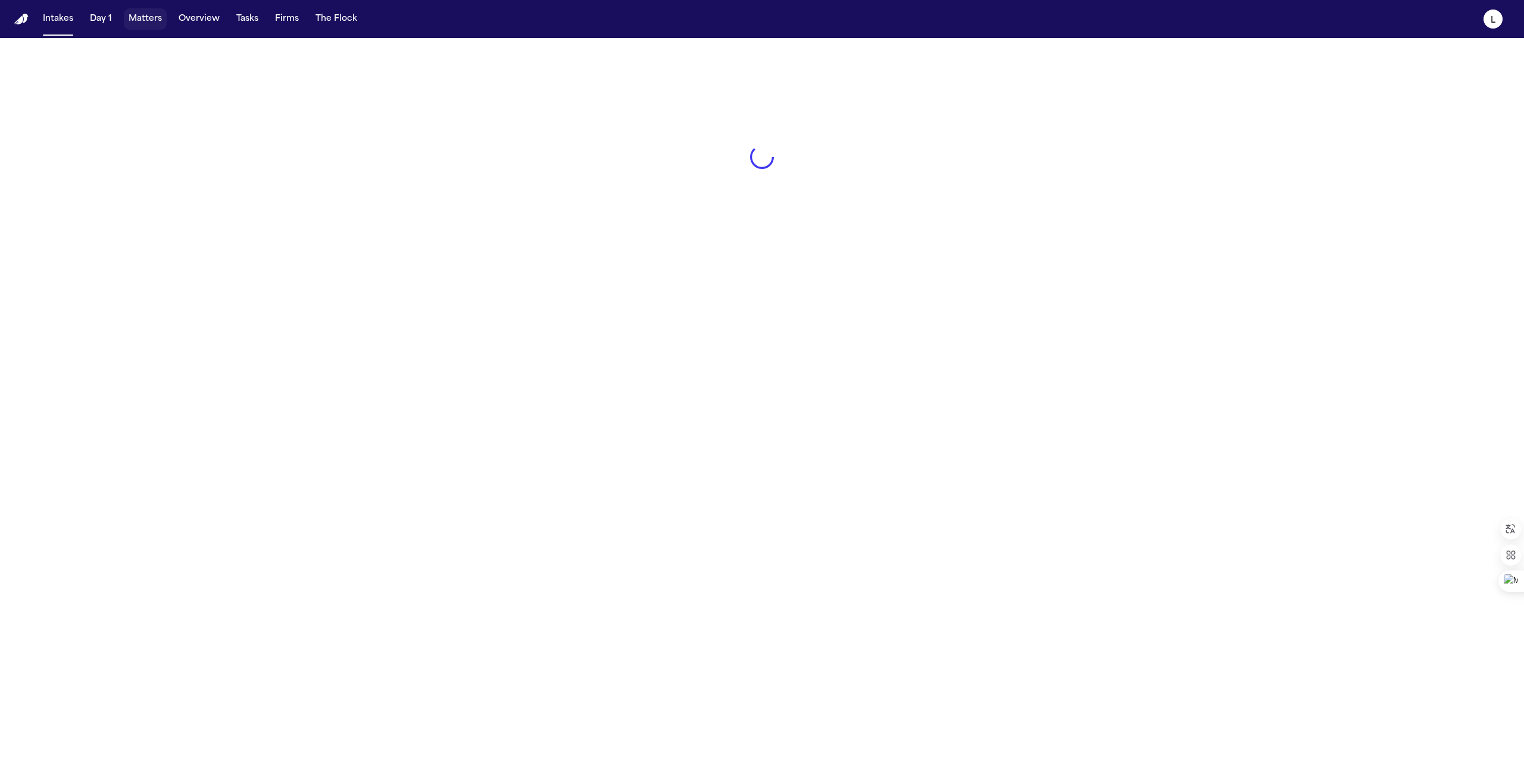
click at [150, 18] on button "Matters" at bounding box center [145, 19] width 43 height 22
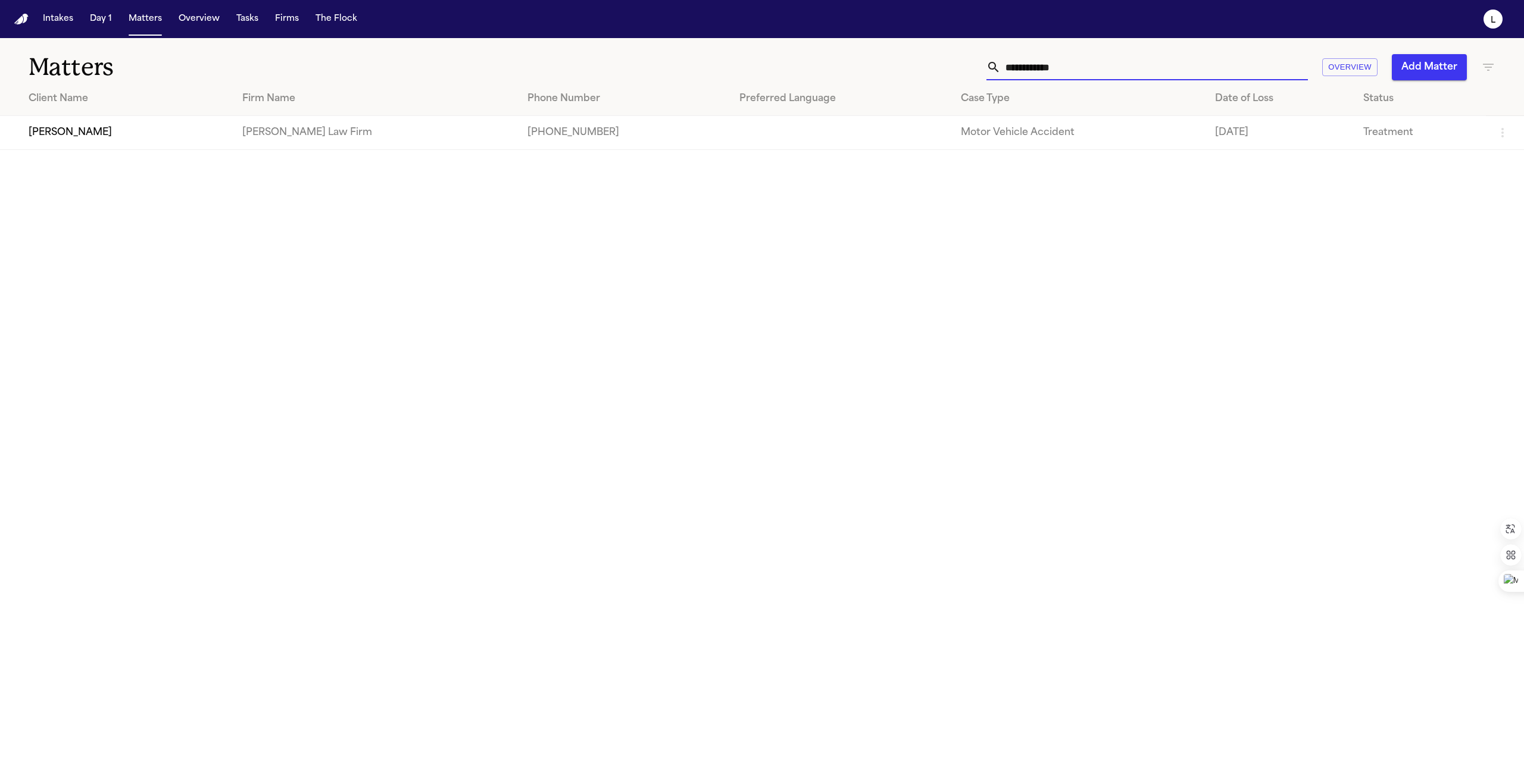
click at [754, 58] on input "**********" at bounding box center [1154, 67] width 307 height 26
drag, startPoint x: 1120, startPoint y: 68, endPoint x: 924, endPoint y: 62, distance: 196.1
click at [754, 62] on div "**********" at bounding box center [984, 67] width 1023 height 26
type input "*"
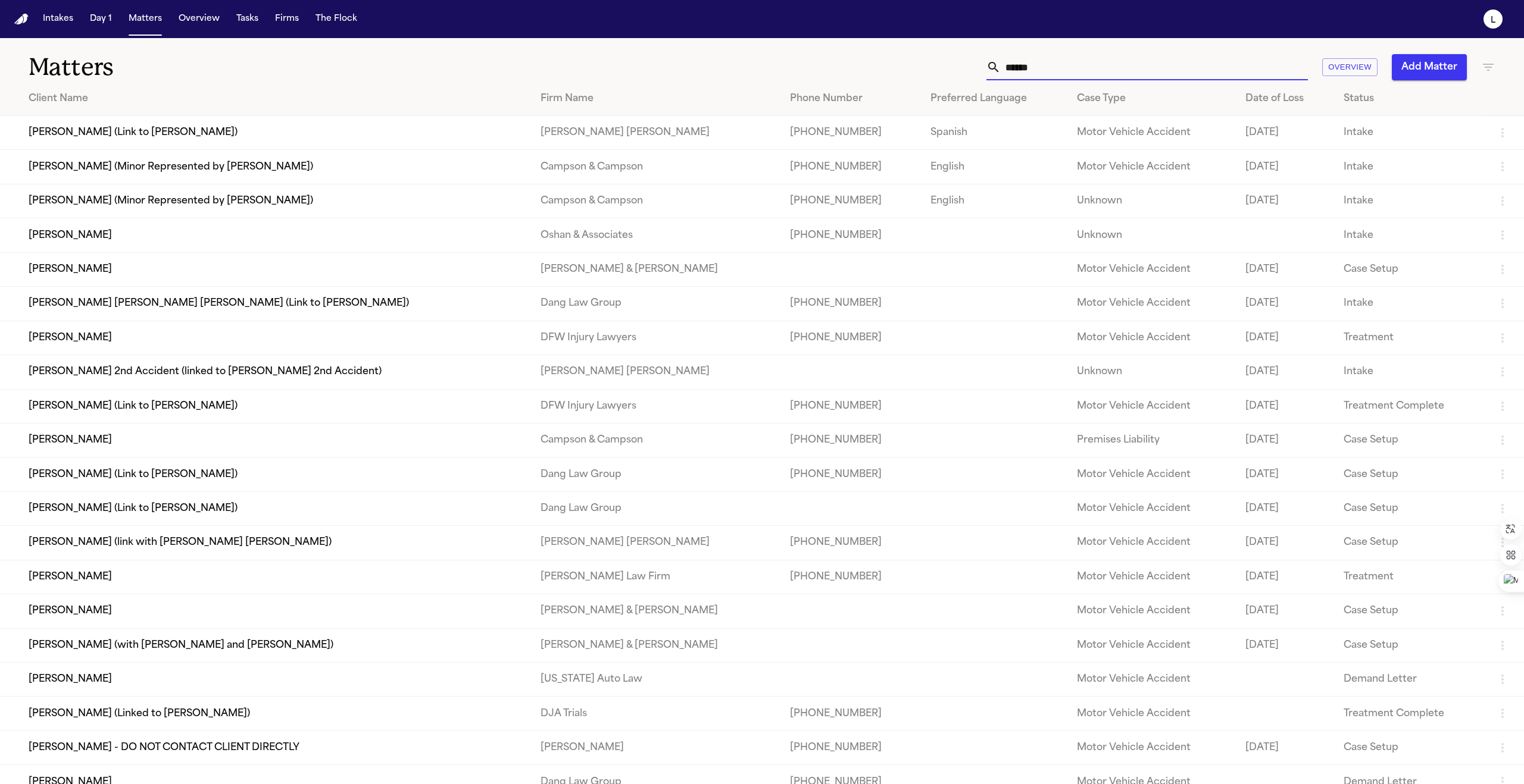
type input "******"
click at [86, 450] on td "[PERSON_NAME]" at bounding box center [265, 440] width 531 height 34
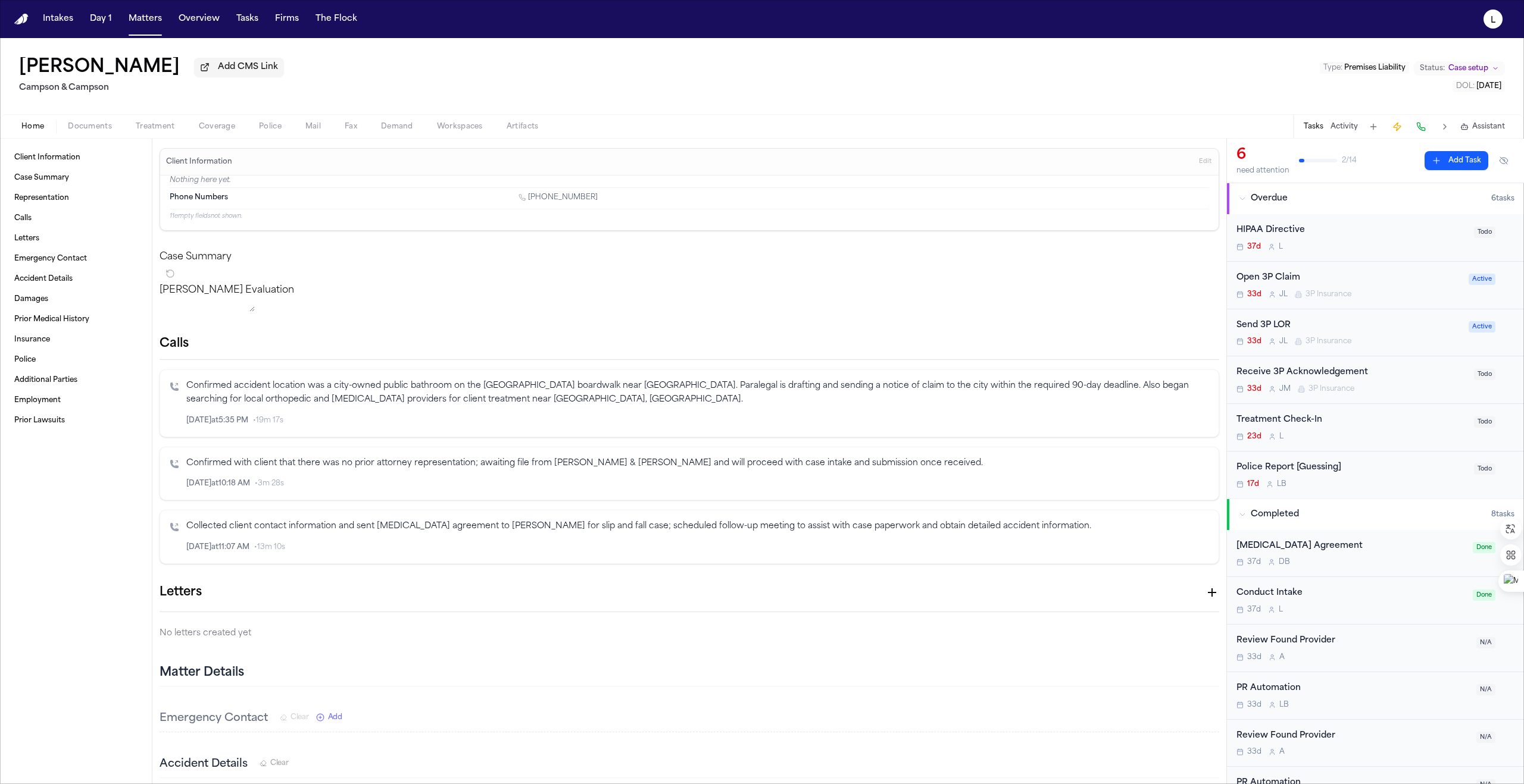
click at [754, 432] on div "Treatment Check-In 23d L" at bounding box center [1351, 428] width 230 height 28
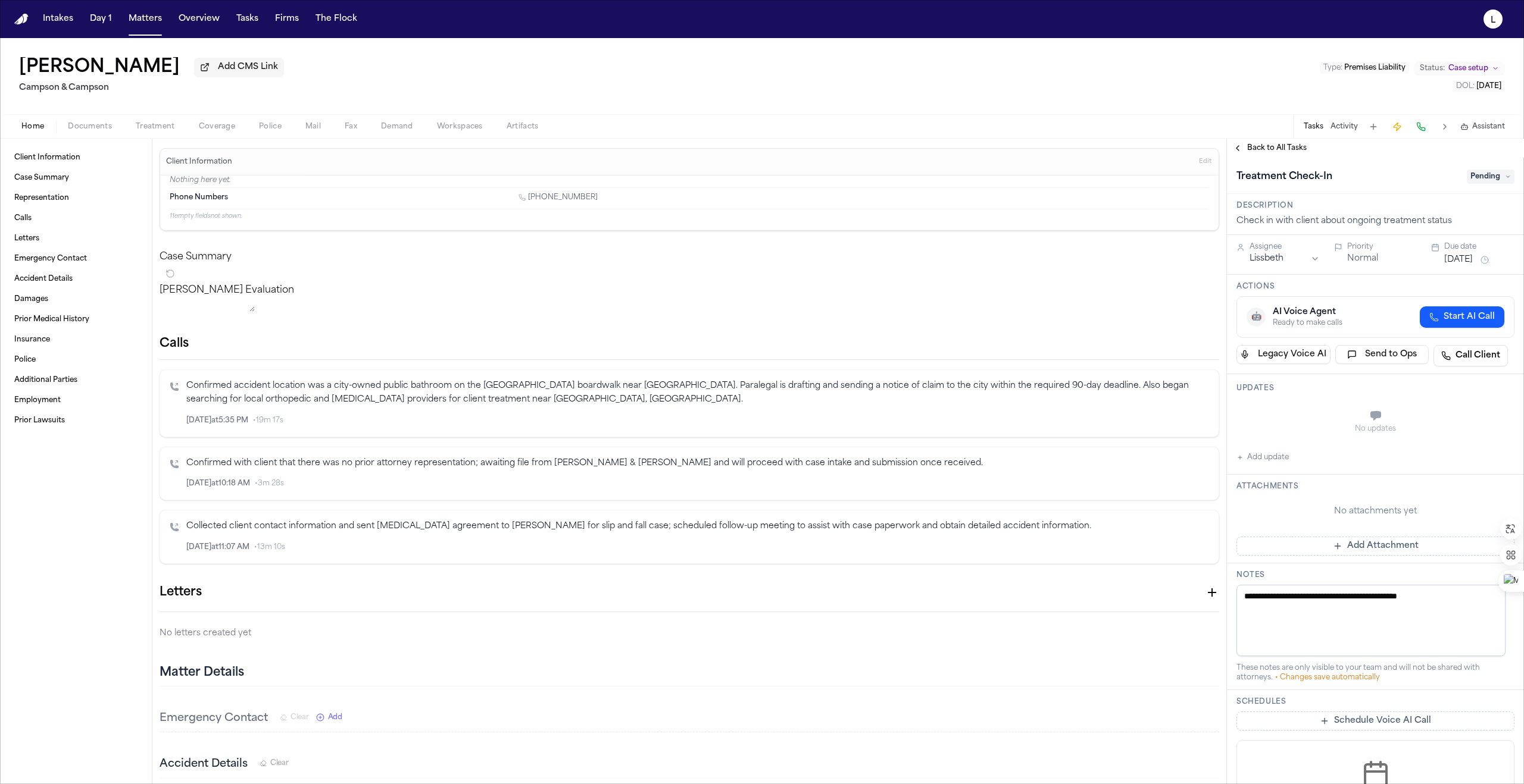
click at [754, 260] on button "Aug 16, 2025" at bounding box center [1458, 260] width 29 height 12
click at [754, 354] on button "11" at bounding box center [1468, 356] width 19 height 19
click at [754, 150] on span "Back to All Tasks" at bounding box center [1277, 148] width 60 height 10
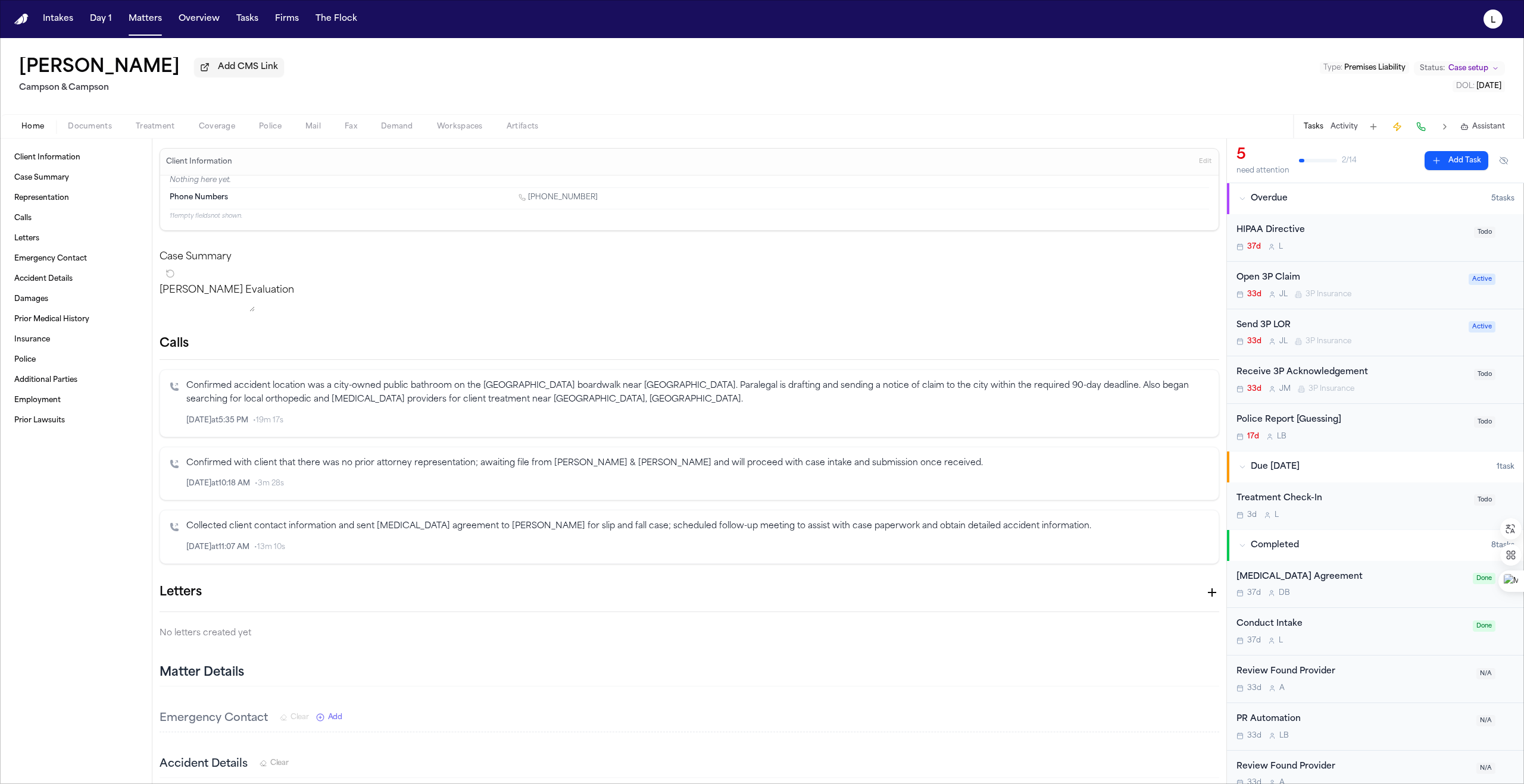
click at [754, 384] on div "Receive 3P Acknowledgement 33d J M 3P Insurance" at bounding box center [1351, 380] width 230 height 28
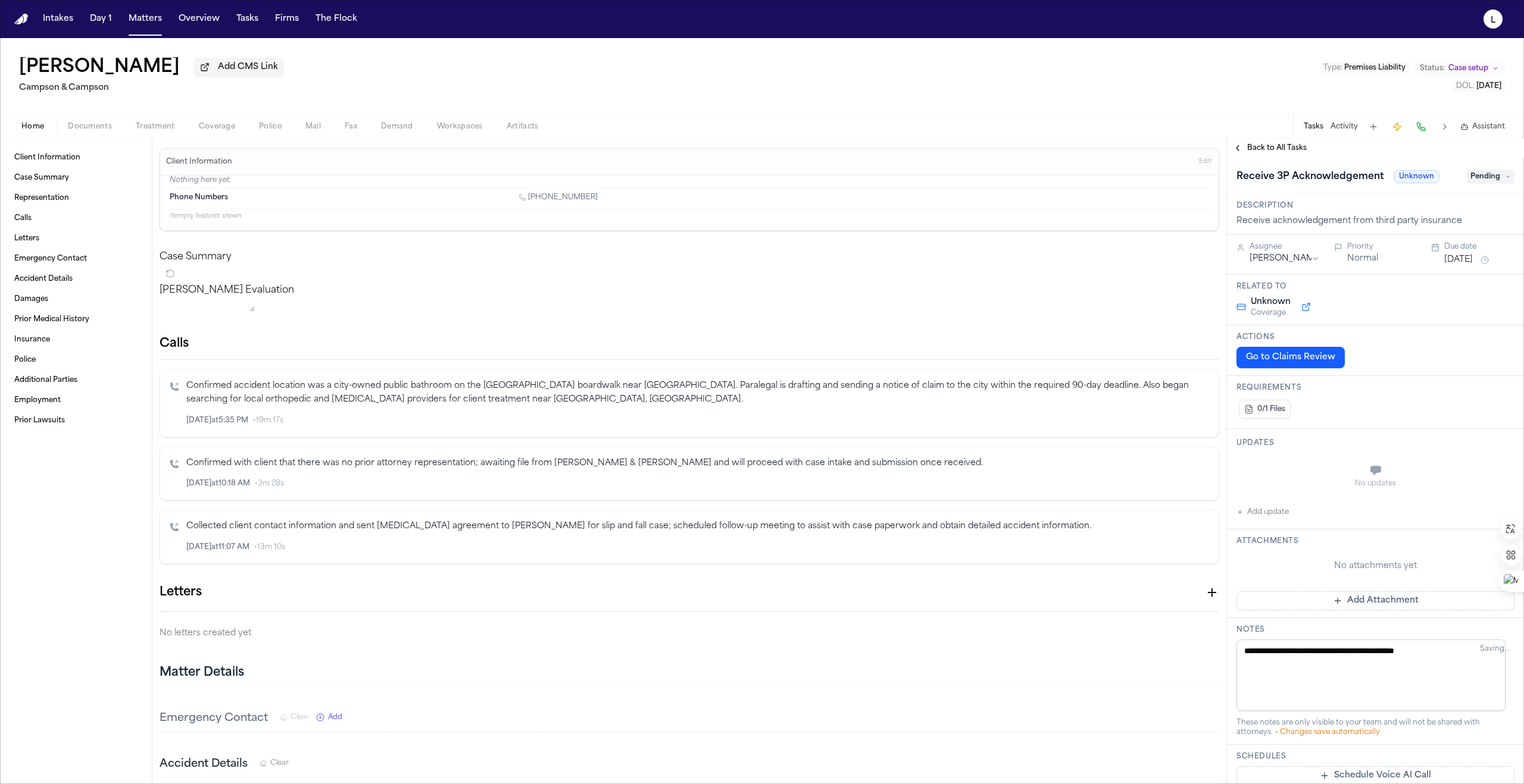
click at [754, 262] on button "Aug 6, 2025" at bounding box center [1458, 260] width 29 height 12
click at [754, 380] on button "19" at bounding box center [1487, 381] width 19 height 19
click at [754, 151] on button "Back to All Tasks" at bounding box center [1269, 148] width 86 height 10
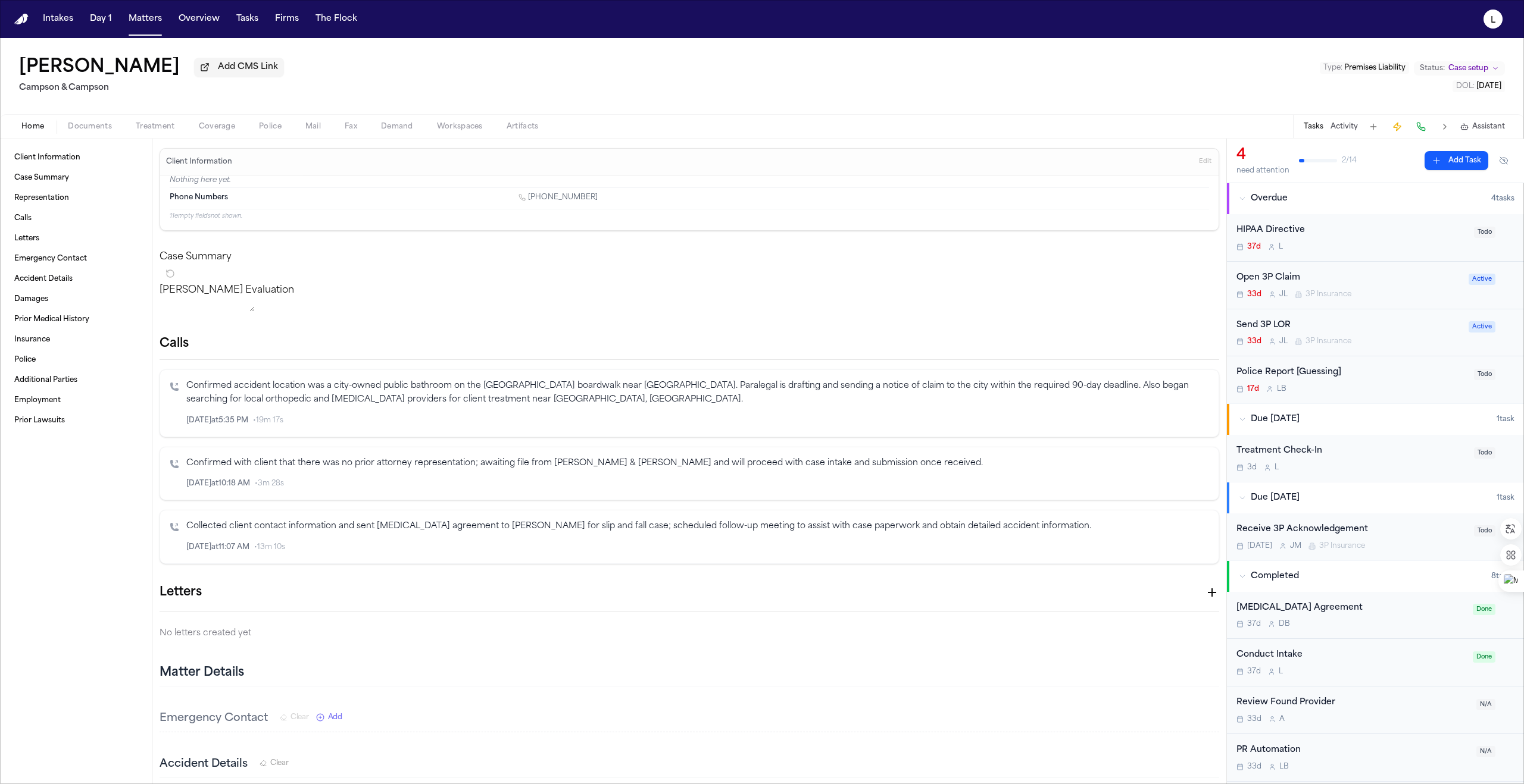
click at [754, 291] on div "Open 3P Claim 33d J L 3P Insurance" at bounding box center [1348, 285] width 225 height 28
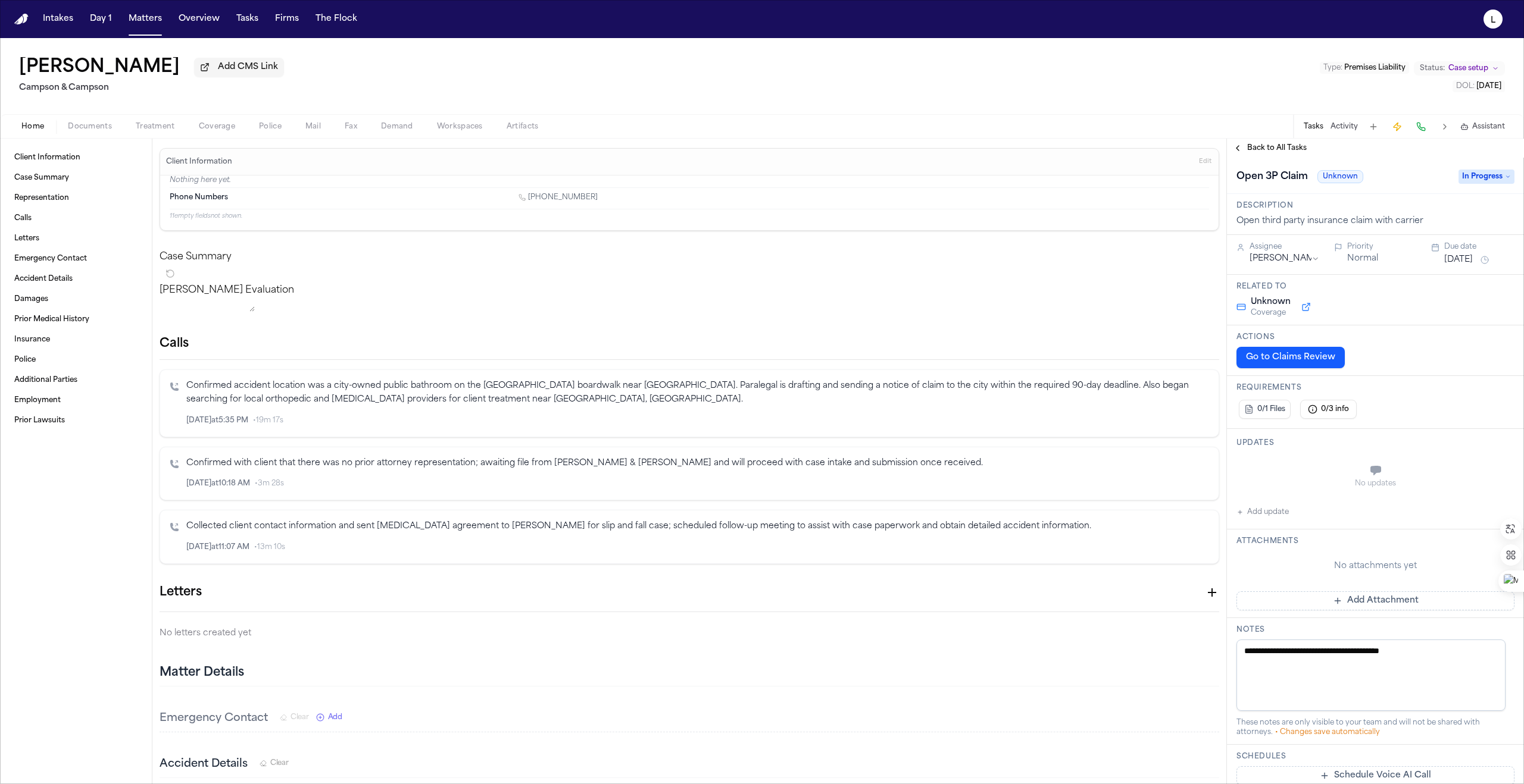
click at [754, 266] on button "Aug 6, 2025" at bounding box center [1458, 260] width 29 height 12
click at [754, 292] on button "Go to previous month" at bounding box center [1393, 287] width 16 height 16
click at [754, 429] on button "28" at bounding box center [1468, 430] width 19 height 19
click at [754, 149] on button "Back to All Tasks" at bounding box center [1269, 148] width 86 height 10
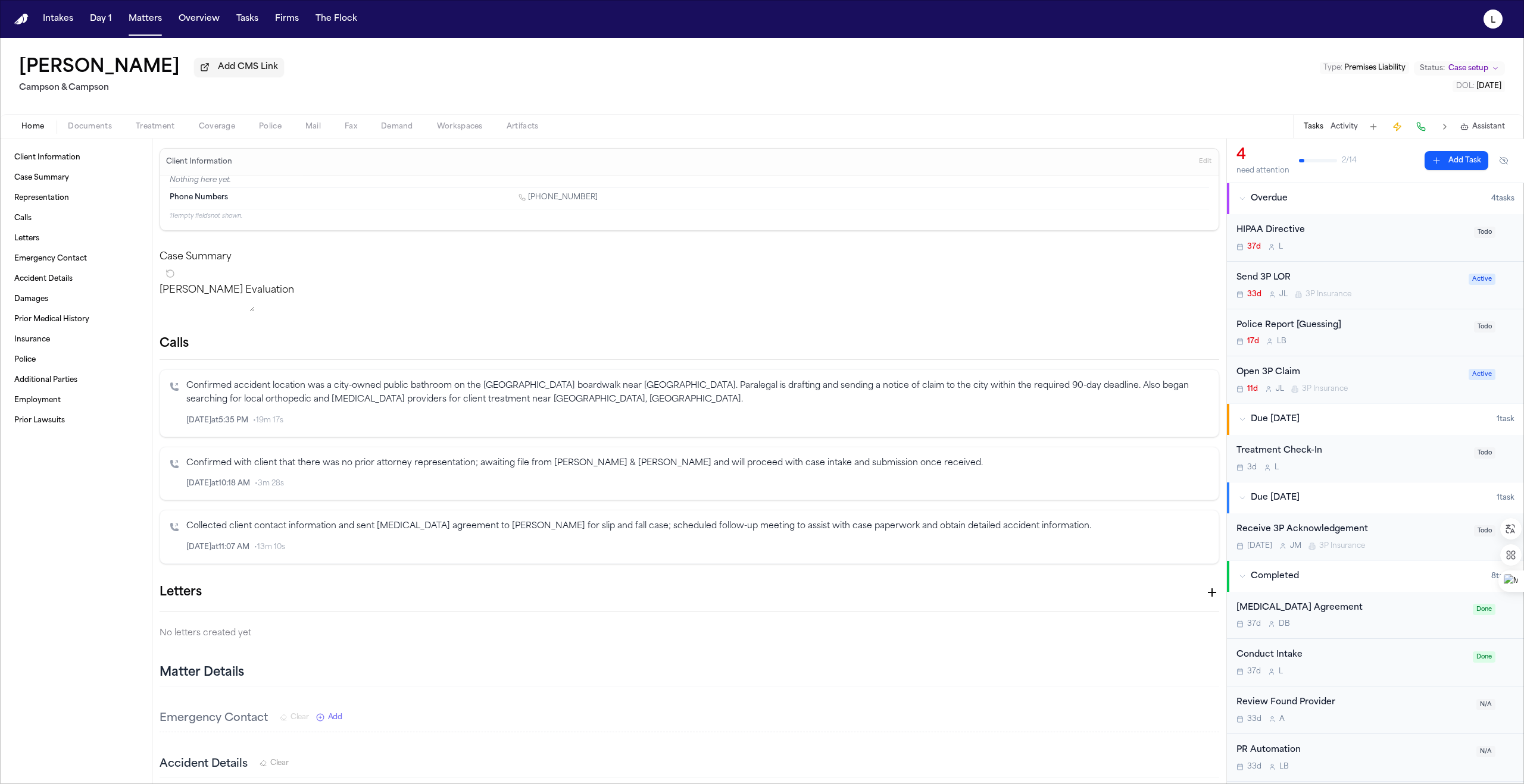
click at [754, 288] on div "Send 3P LOR 33d J L 3P Insurance" at bounding box center [1348, 285] width 225 height 28
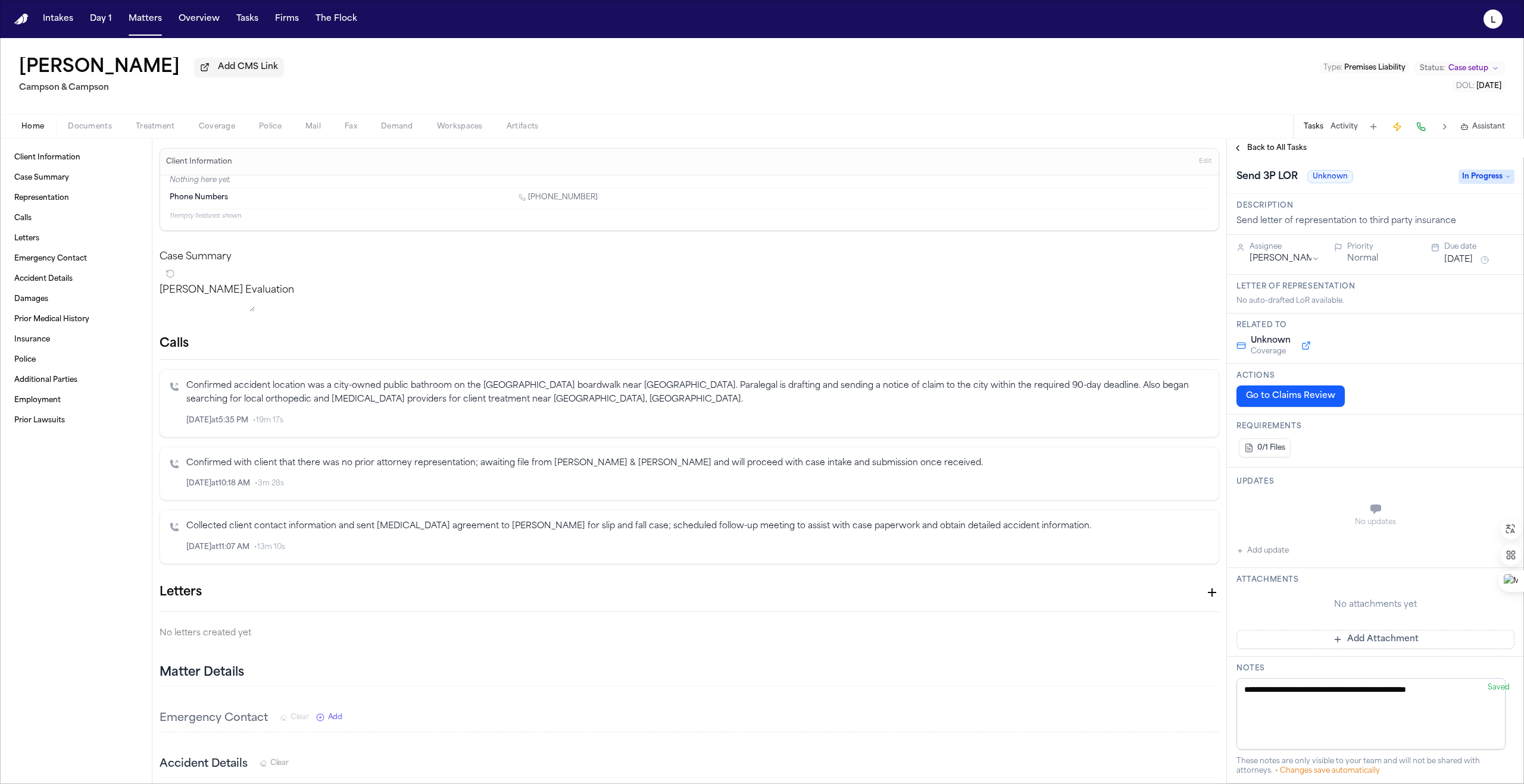
click at [754, 266] on button "Aug 6, 2025" at bounding box center [1458, 260] width 29 height 12
click at [754, 291] on button "Go to previous month" at bounding box center [1393, 287] width 16 height 16
click at [754, 430] on button "28" at bounding box center [1468, 430] width 19 height 19
click at [754, 150] on span "Back to All Tasks" at bounding box center [1277, 148] width 60 height 10
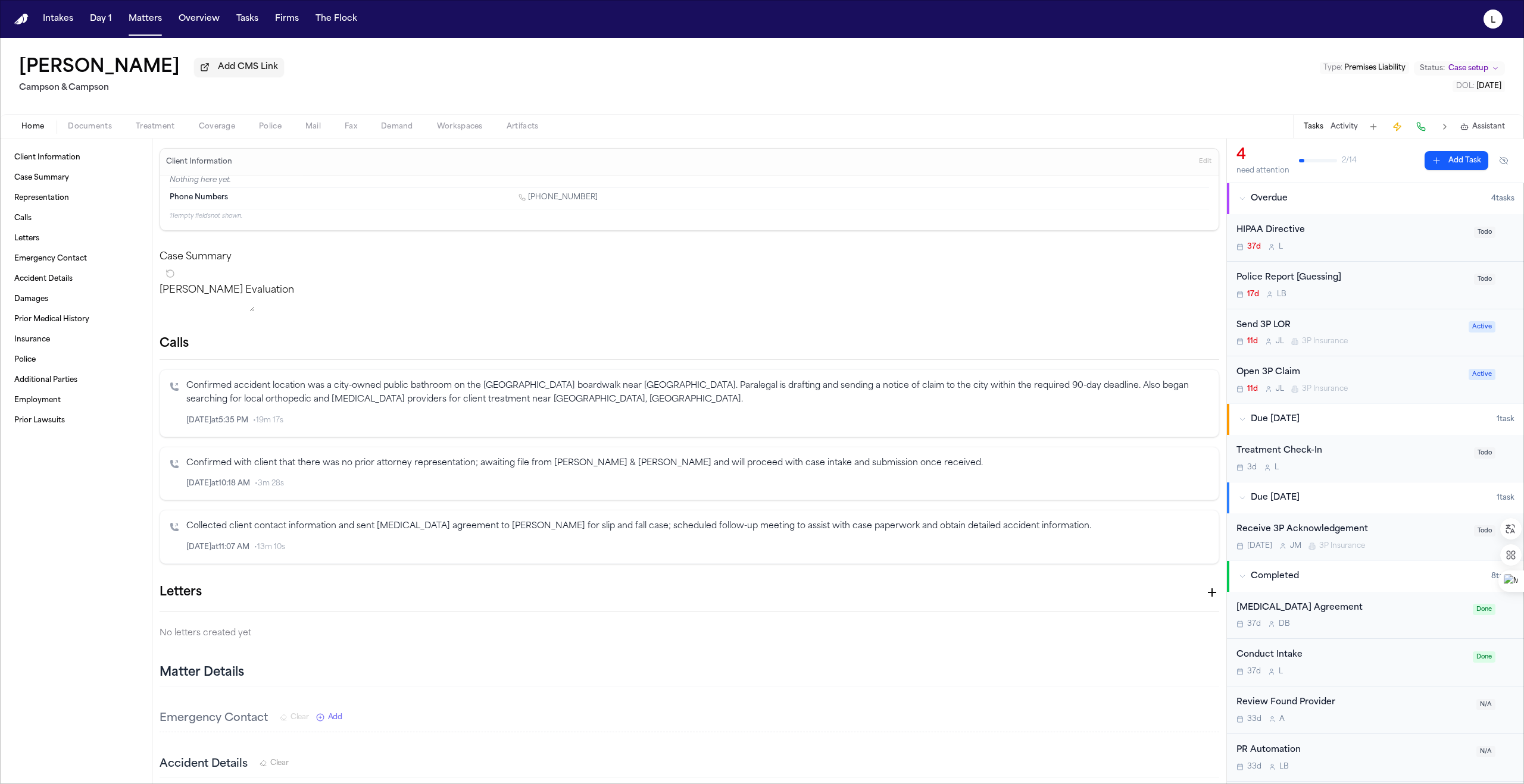
click at [754, 238] on div "HIPAA Directive" at bounding box center [1351, 231] width 230 height 14
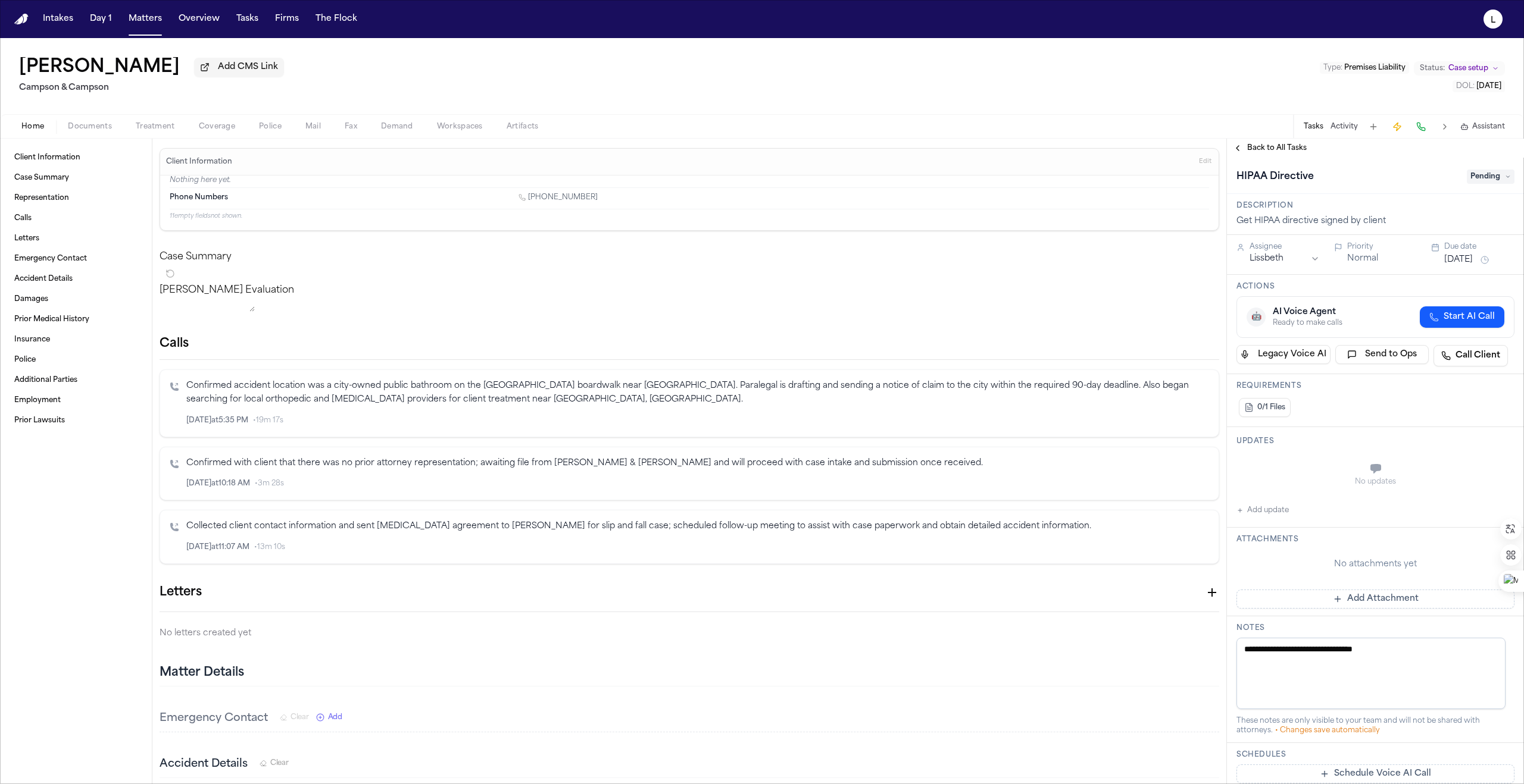
click at [754, 180] on span "Pending" at bounding box center [1490, 177] width 48 height 15
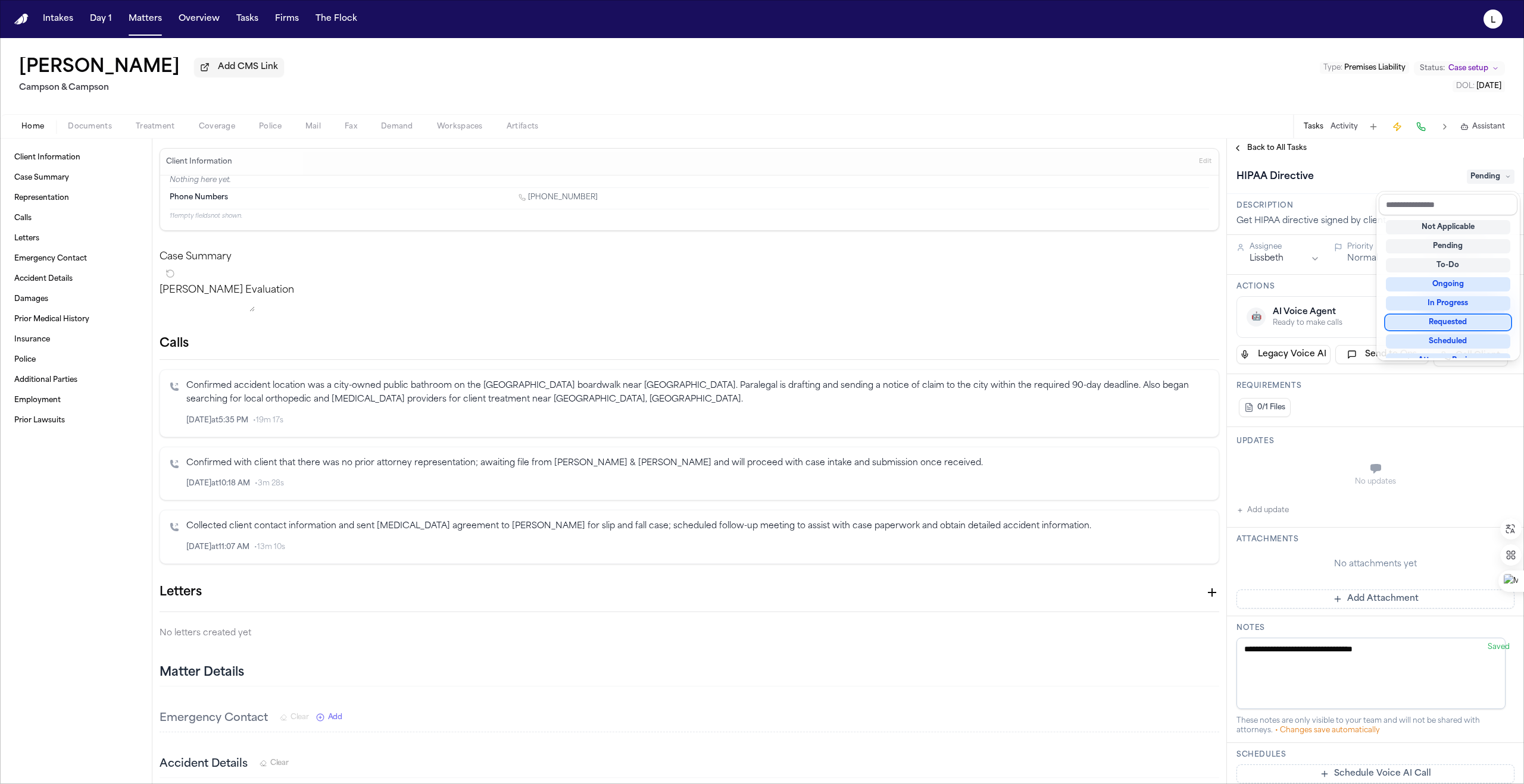
click at [754, 325] on div "Requested" at bounding box center [1448, 323] width 124 height 15
click at [754, 289] on div "**********" at bounding box center [1375, 568] width 297 height 821
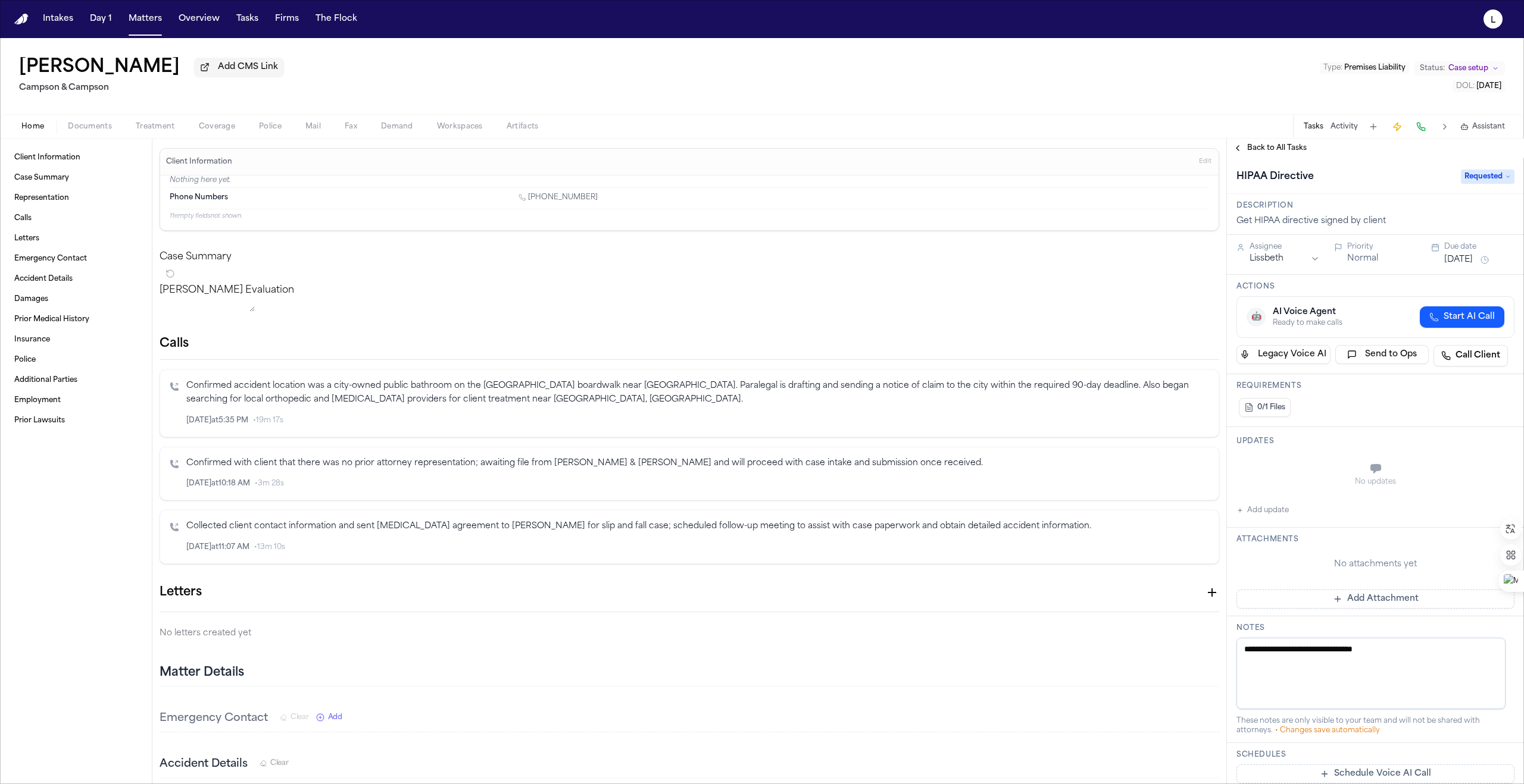
click at [754, 264] on button "Aug 2, 2025" at bounding box center [1458, 260] width 29 height 12
click at [754, 359] on button "12" at bounding box center [1487, 356] width 19 height 19
click at [754, 200] on div "Description Get HIPAA directive signed by client" at bounding box center [1375, 214] width 297 height 41
click at [754, 151] on span "Back to All Tasks" at bounding box center [1277, 148] width 60 height 10
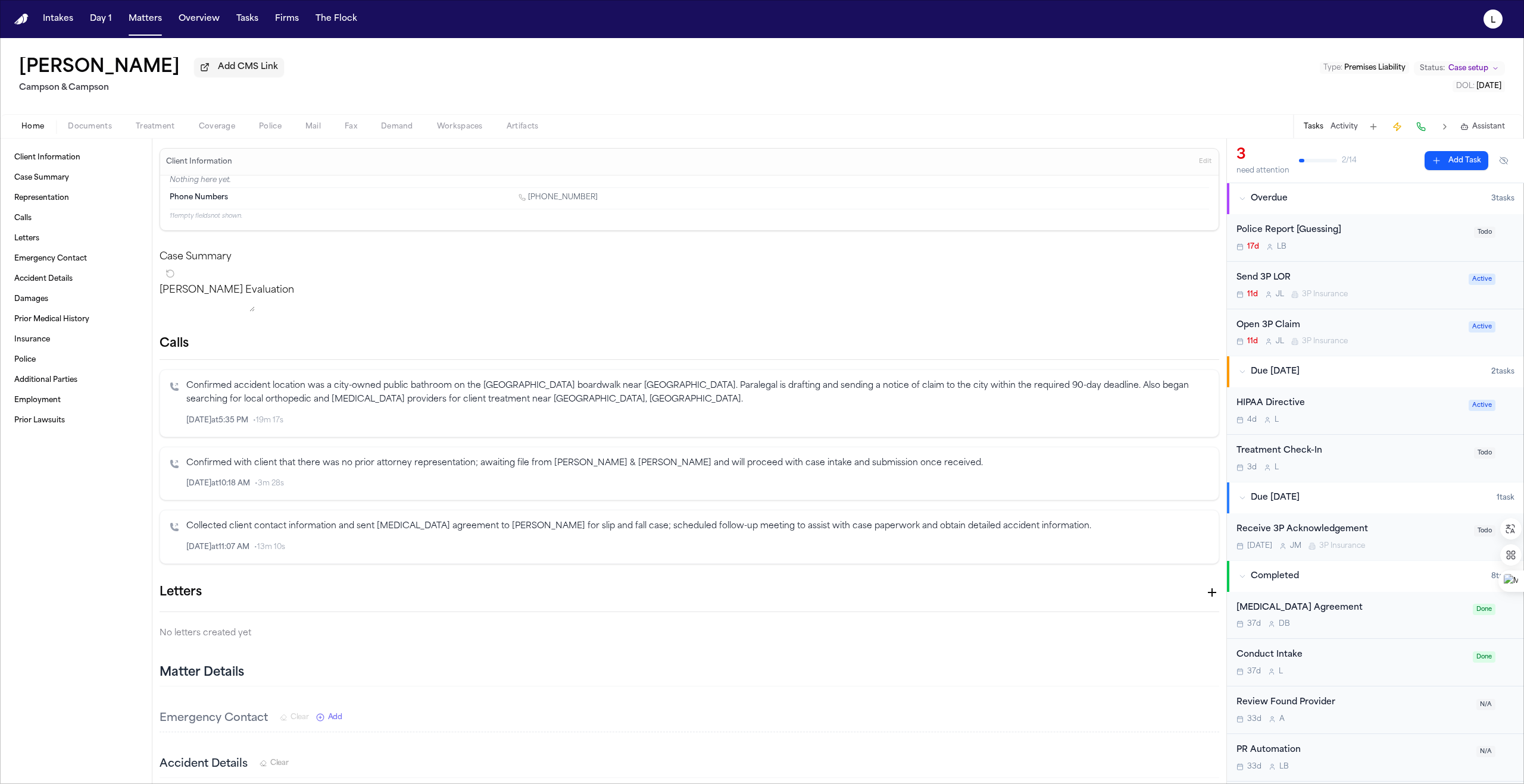
click at [754, 284] on div "Send 3P LOR" at bounding box center [1348, 278] width 225 height 14
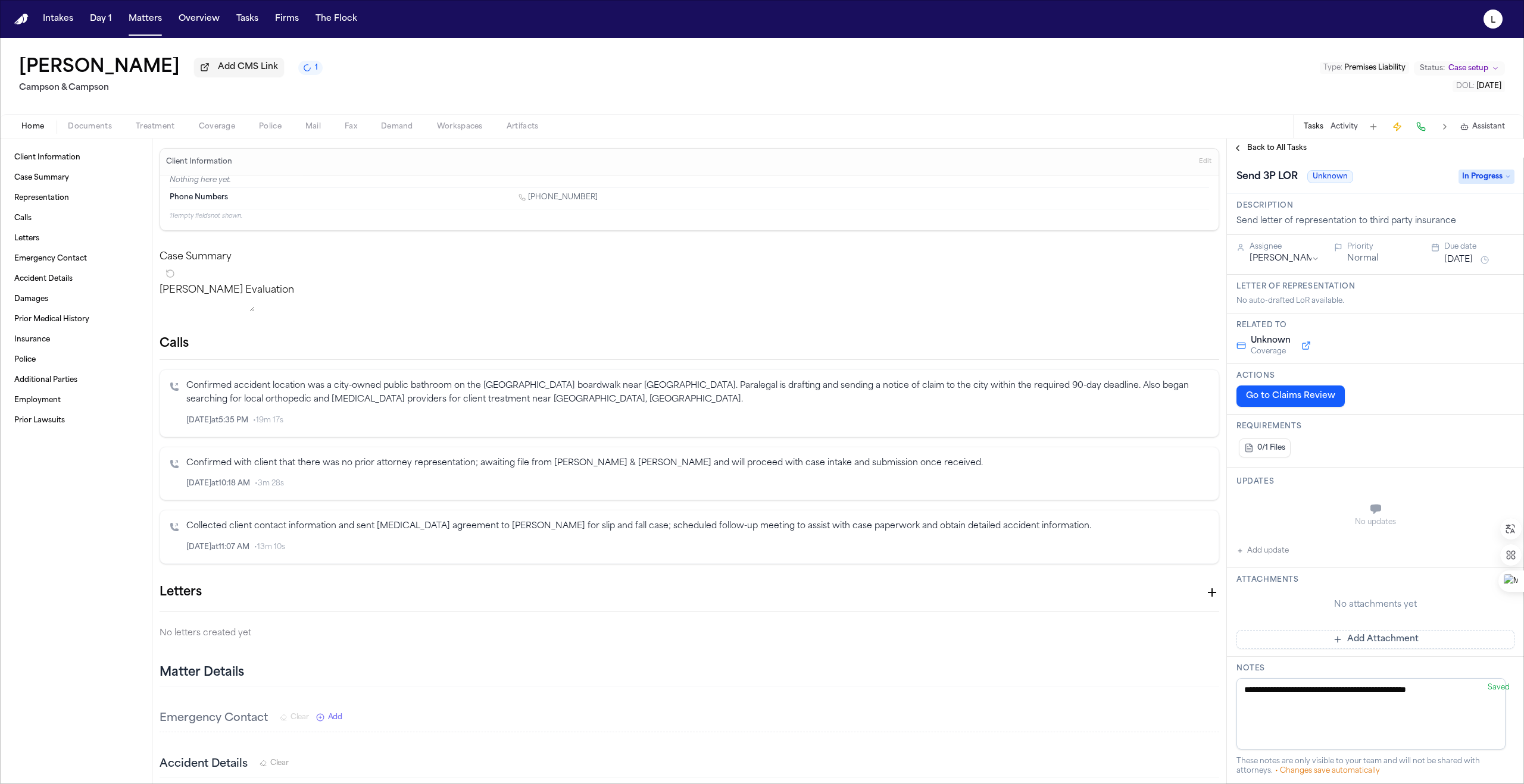
click at [754, 262] on button "Aug 28, 2025" at bounding box center [1458, 260] width 29 height 12
click at [754, 285] on button "Go to previous month" at bounding box center [1393, 287] width 16 height 16
click at [754, 431] on button "28" at bounding box center [1468, 430] width 19 height 19
click at [754, 150] on button "Back to All Tasks" at bounding box center [1269, 148] width 86 height 10
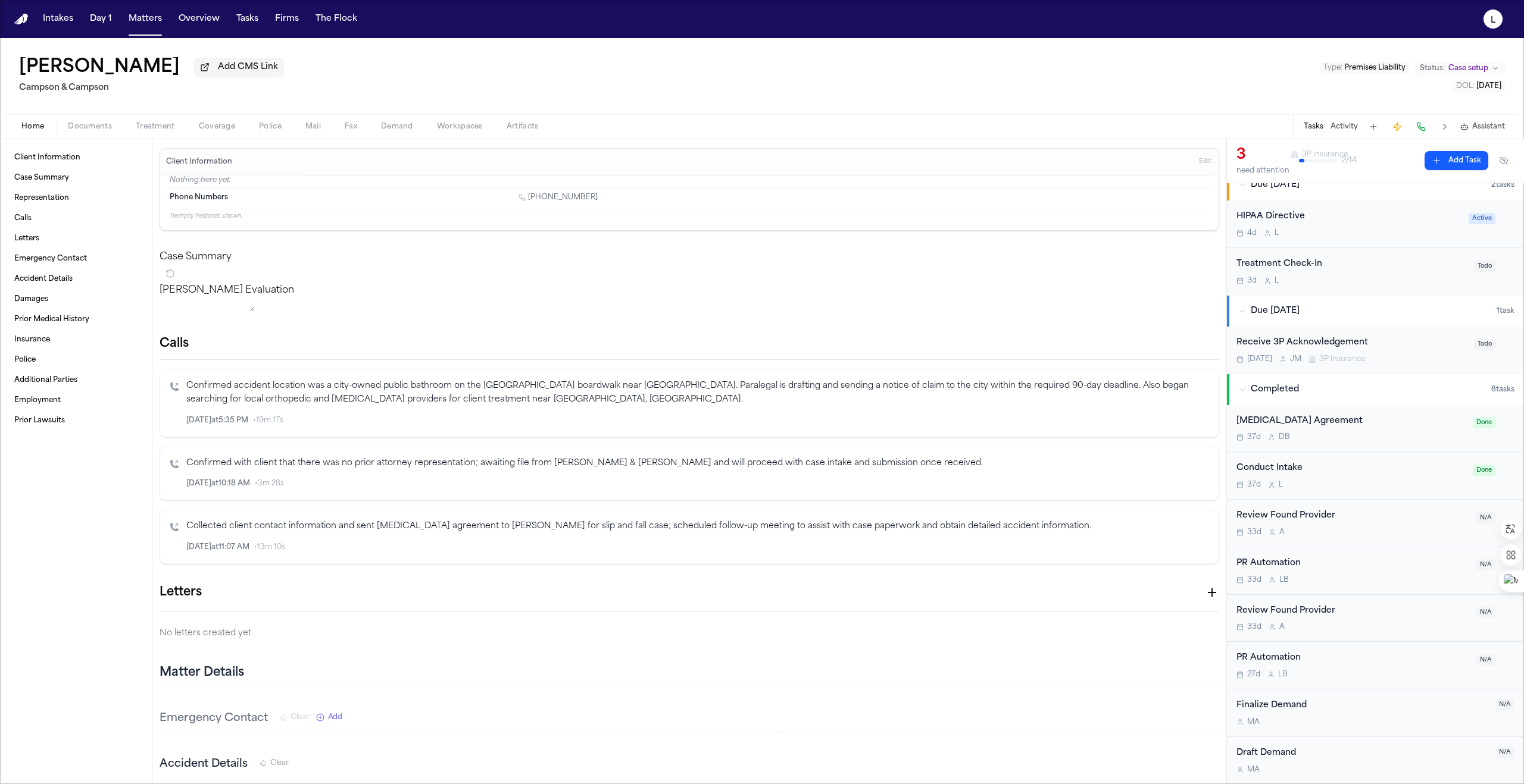
scroll to position [190, 0]
click at [754, 668] on div "PR Automation 27d L B" at bounding box center [1352, 665] width 233 height 28
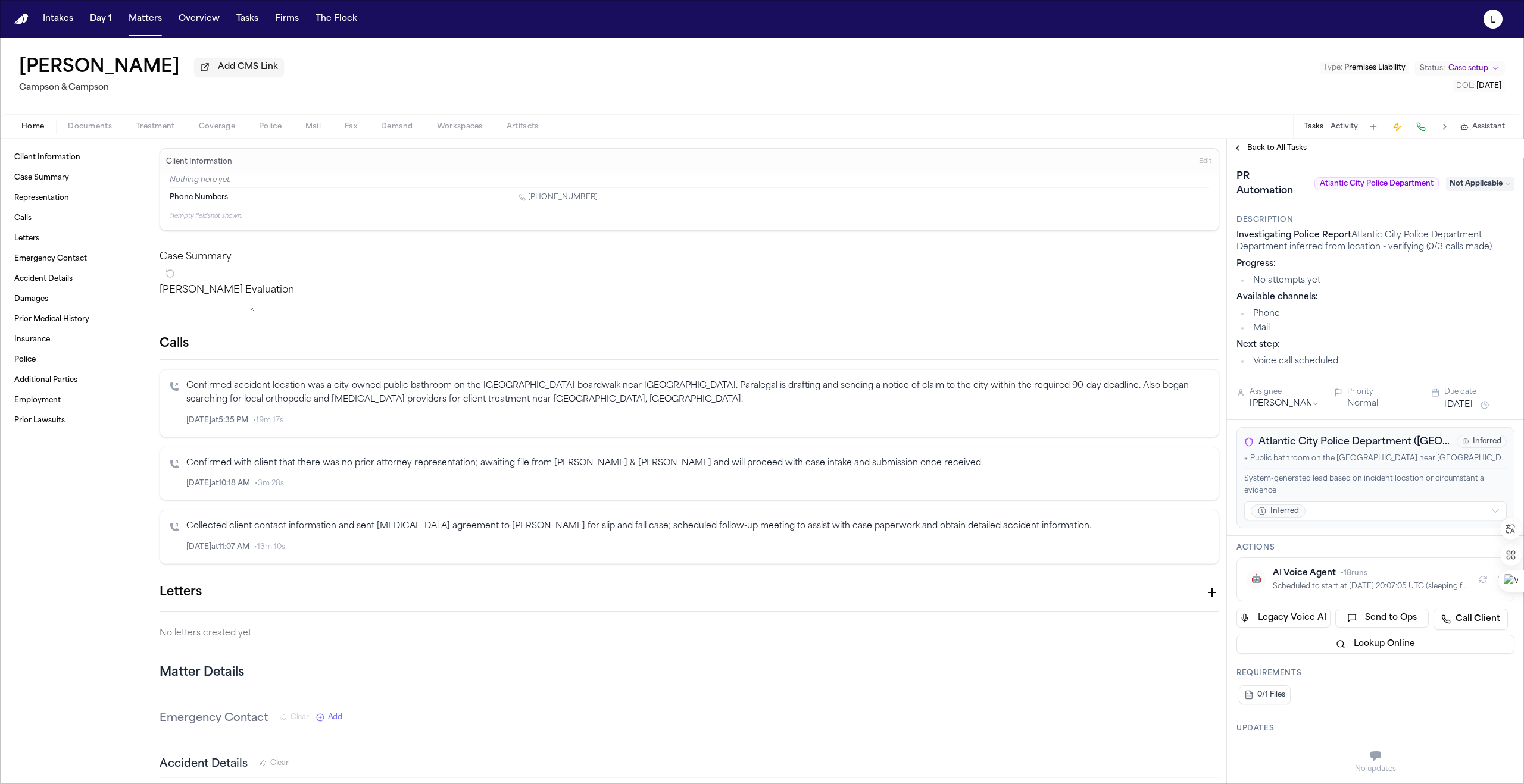
click at [754, 143] on div "Nicole Wilkes Add CMS Link Campson & Campson Type : Premises Liability Status: …" at bounding box center [762, 411] width 1524 height 746
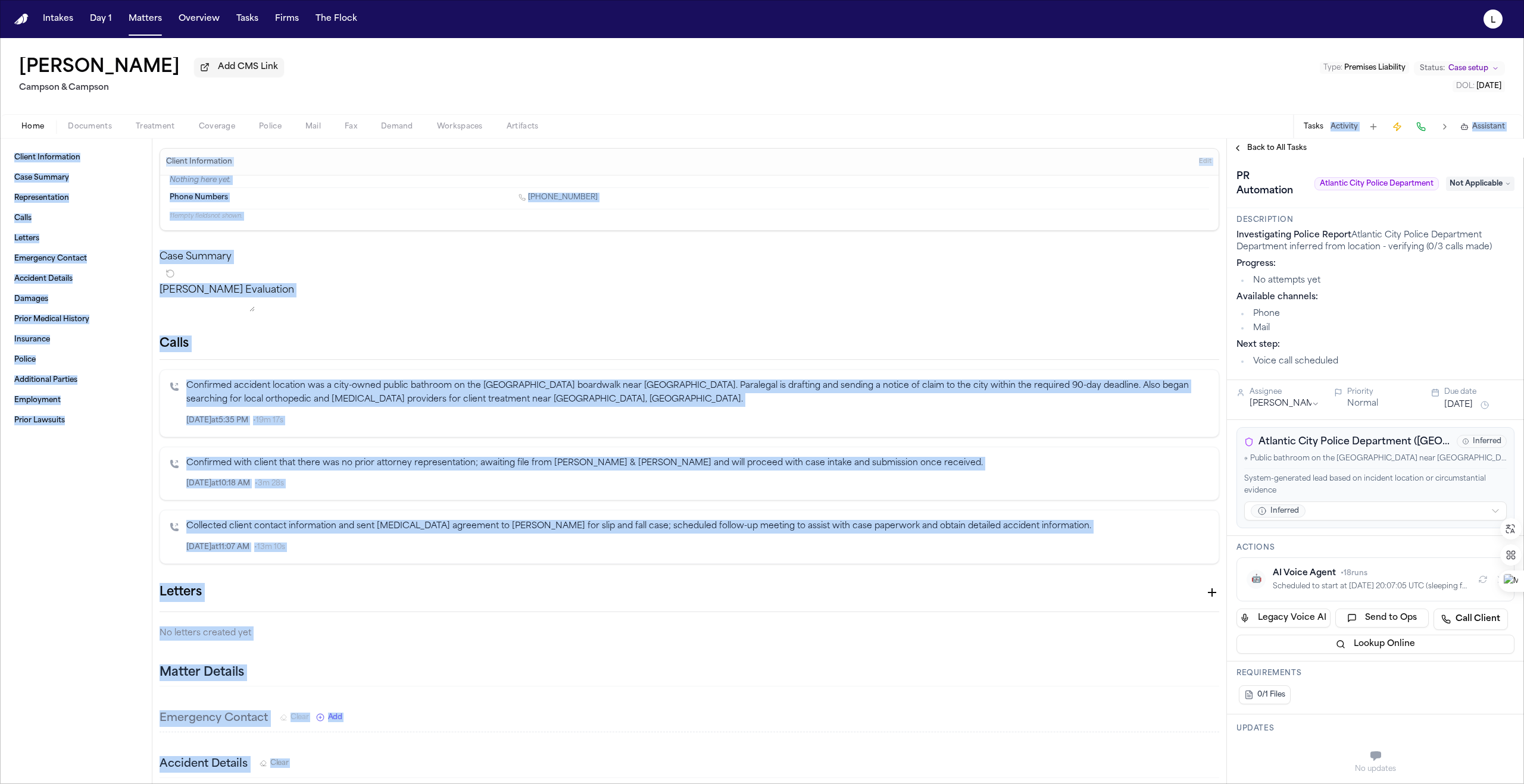
click at [754, 153] on button "Back to All Tasks" at bounding box center [1269, 148] width 86 height 10
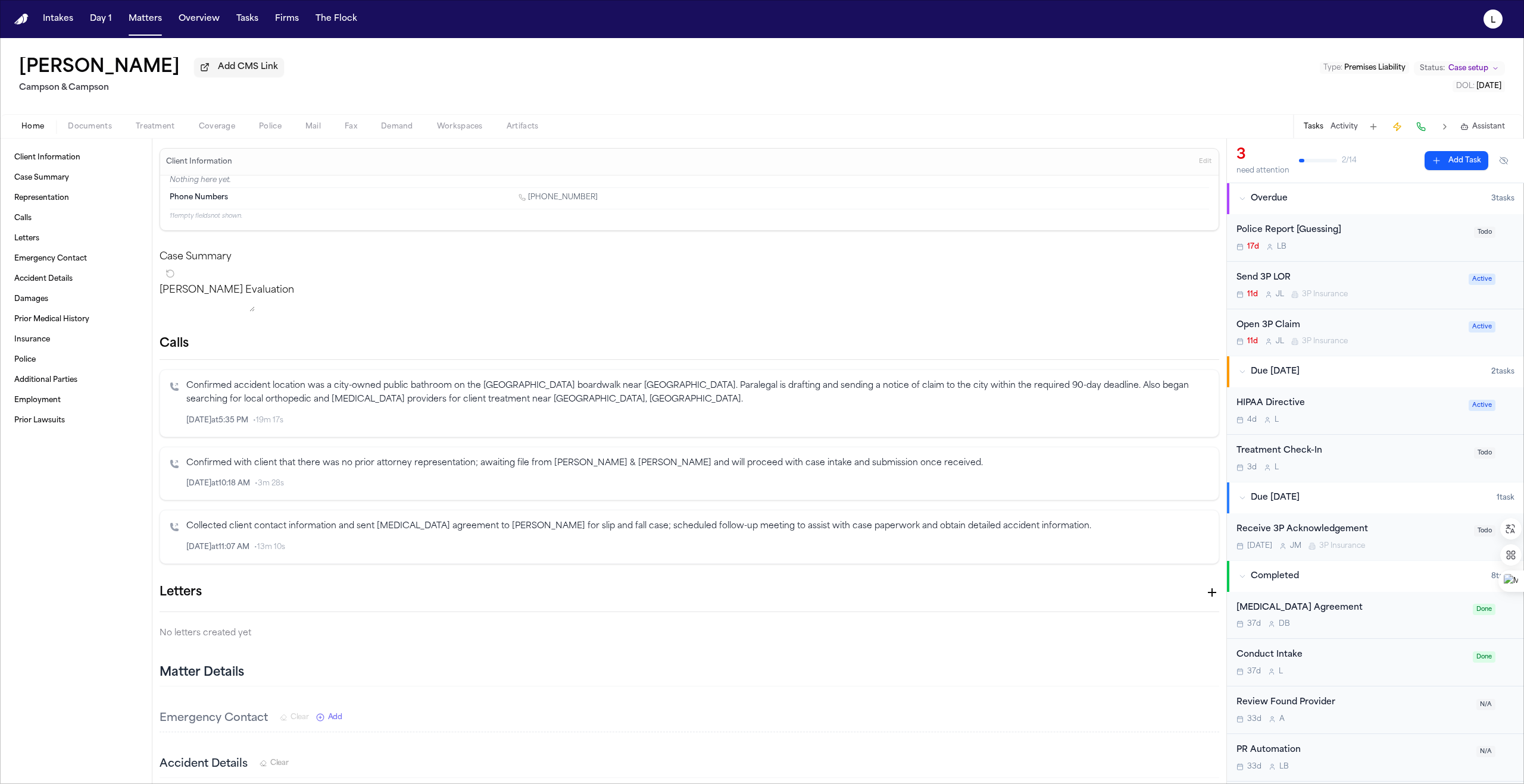
click at [754, 662] on div "Conduct Intake" at bounding box center [1350, 655] width 229 height 14
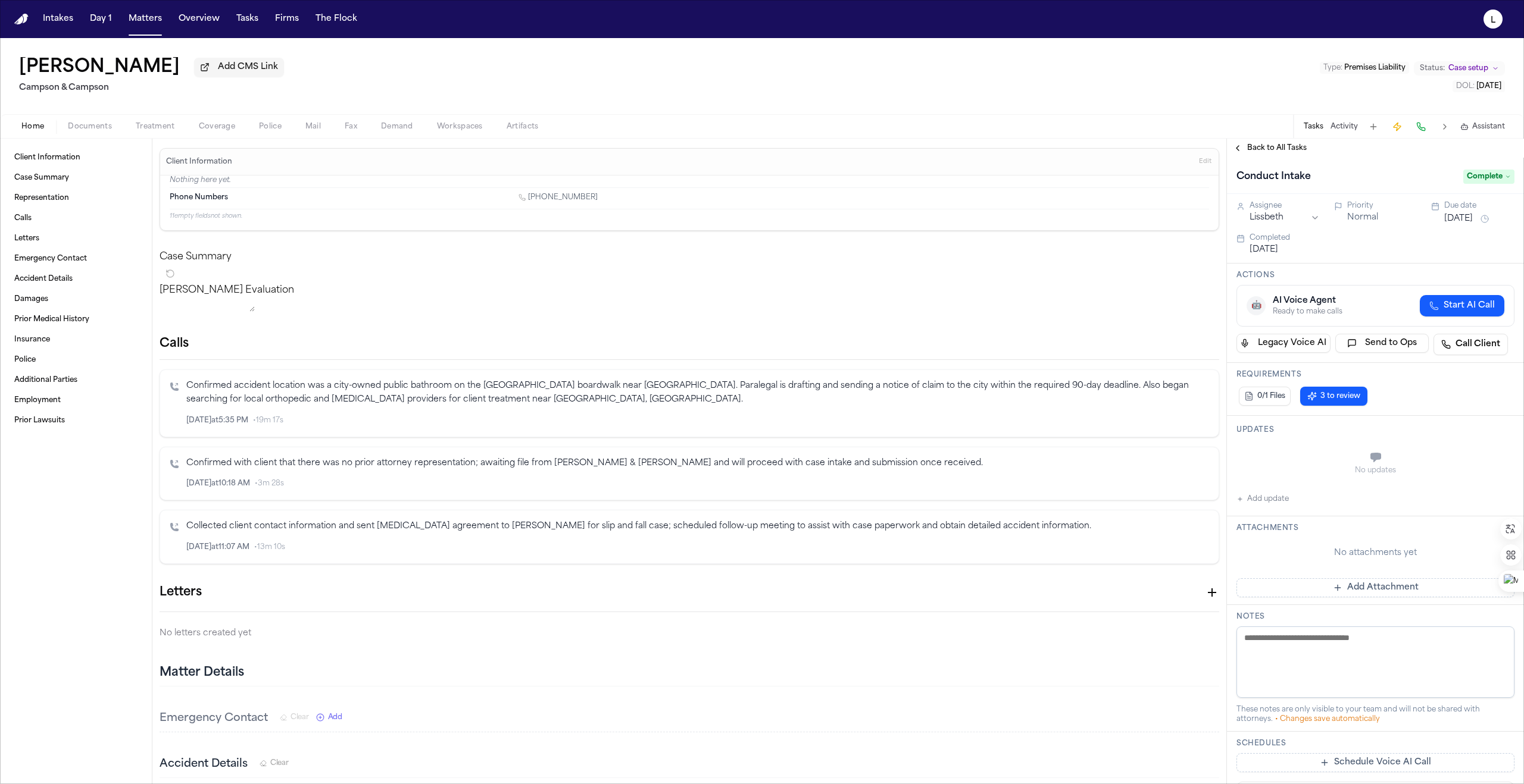
click at [754, 150] on span "Back to All Tasks" at bounding box center [1277, 148] width 60 height 10
